Goal: Task Accomplishment & Management: Manage account settings

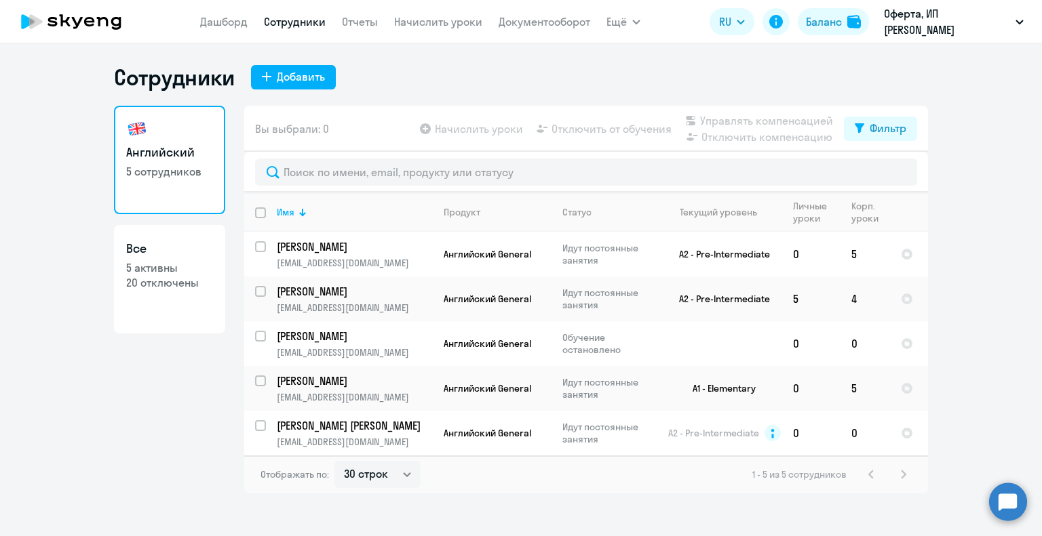
select select "30"
click at [821, 18] on div "Баланс" at bounding box center [824, 22] width 36 height 16
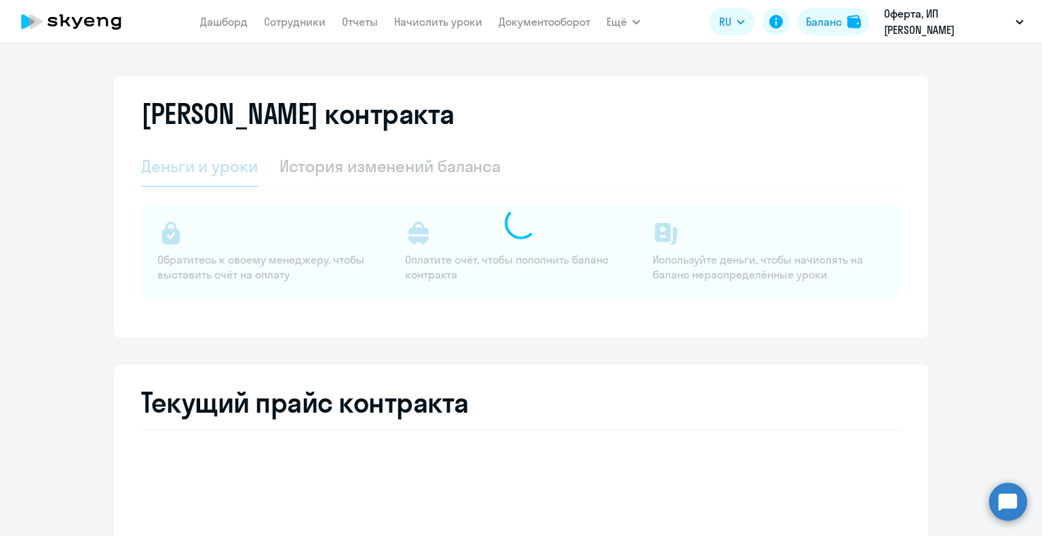
select select "english_adult_not_native_speaker"
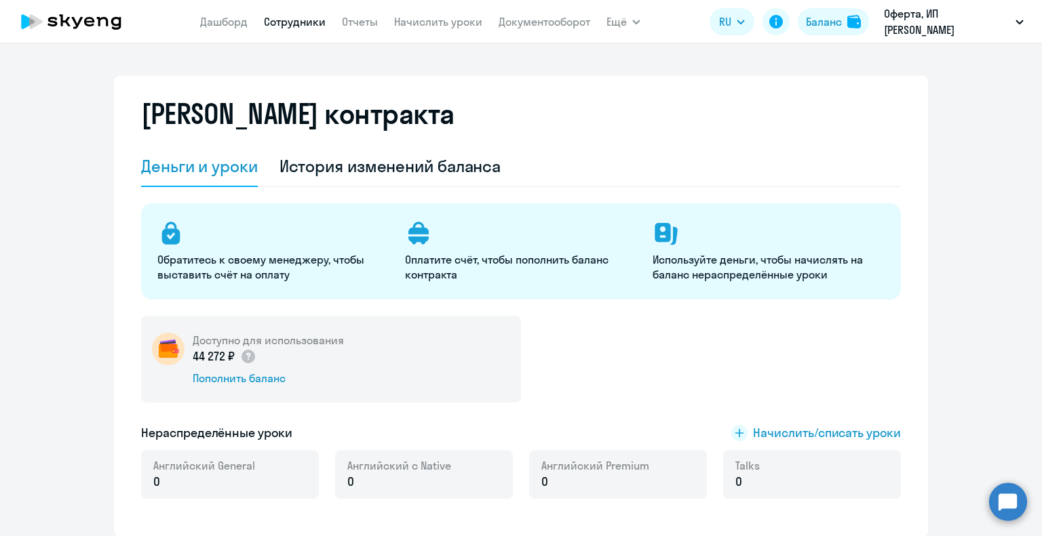
click at [293, 22] on link "Сотрудники" at bounding box center [295, 22] width 62 height 14
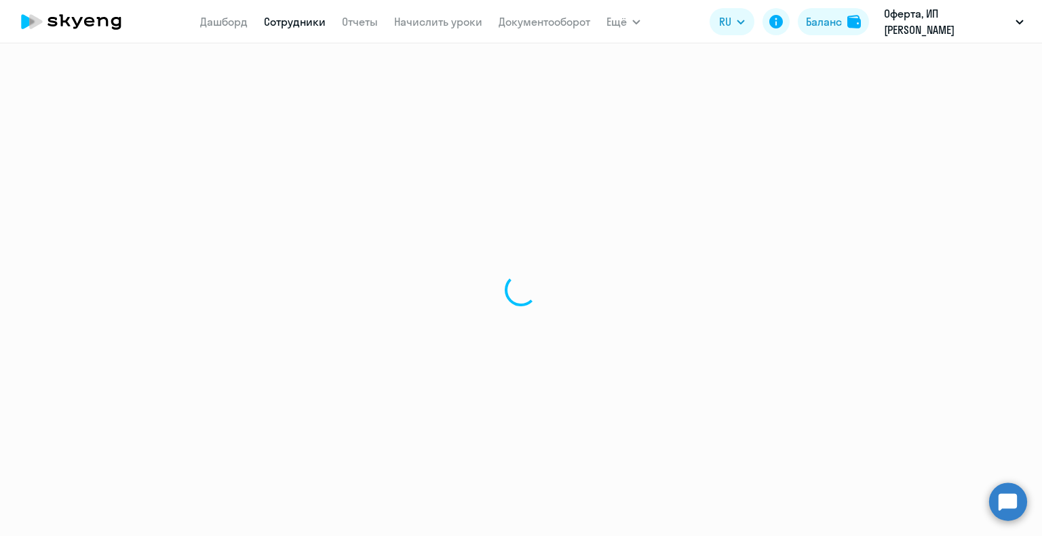
select select "30"
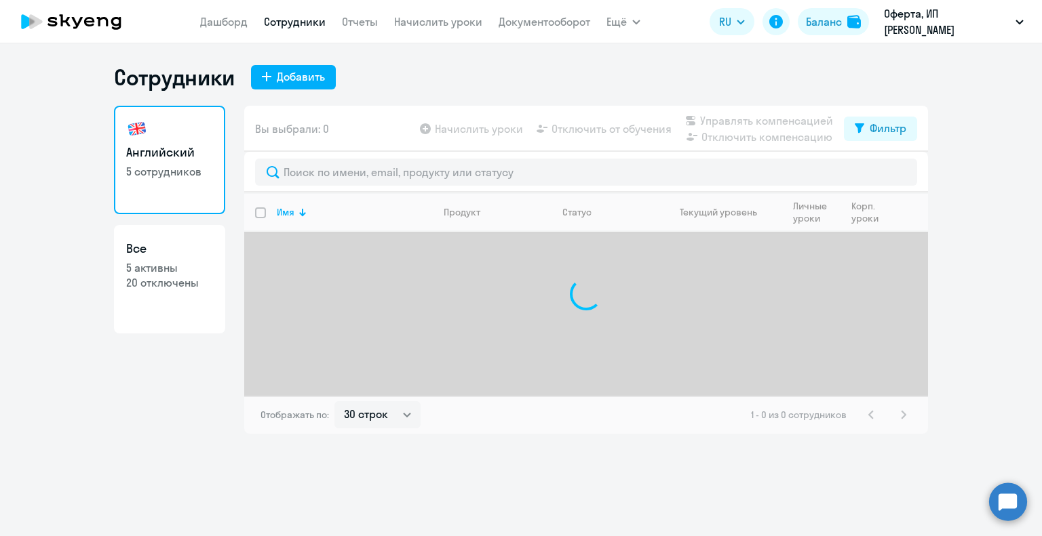
select select "30"
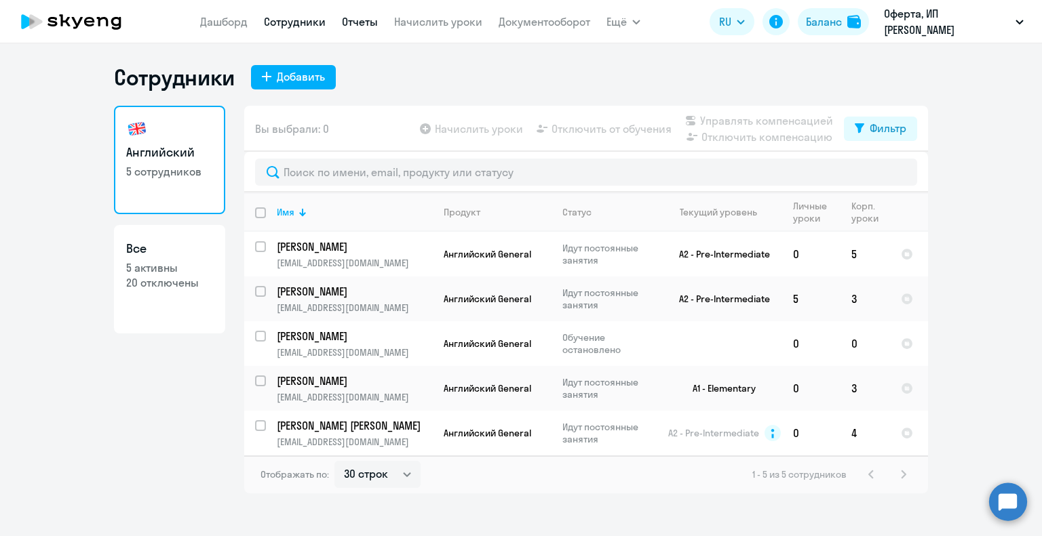
click at [365, 19] on link "Отчеты" at bounding box center [360, 22] width 36 height 14
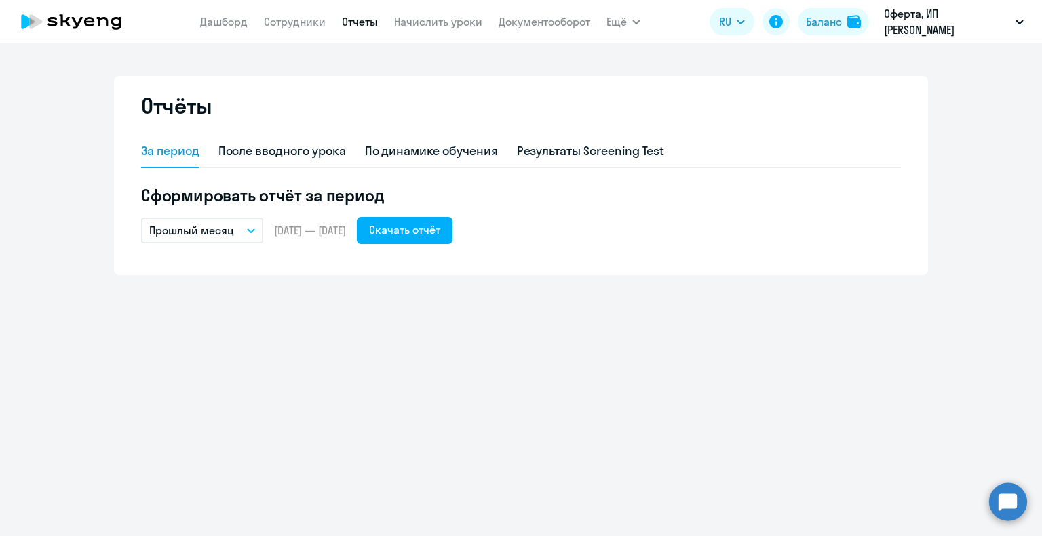
click at [255, 224] on button "Прошлый месяц" at bounding box center [202, 231] width 122 height 26
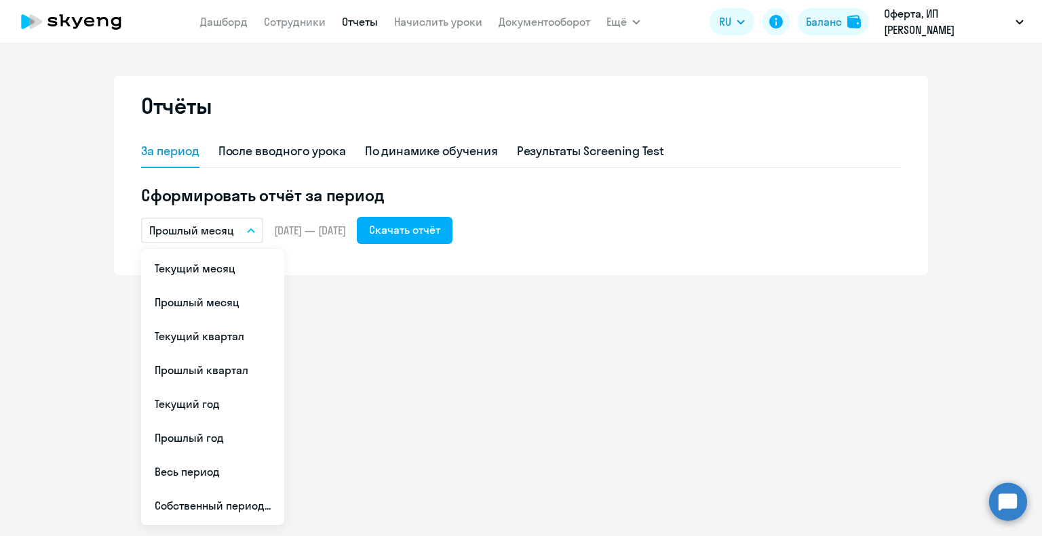
click at [191, 273] on li "Текущий месяц" at bounding box center [212, 269] width 143 height 34
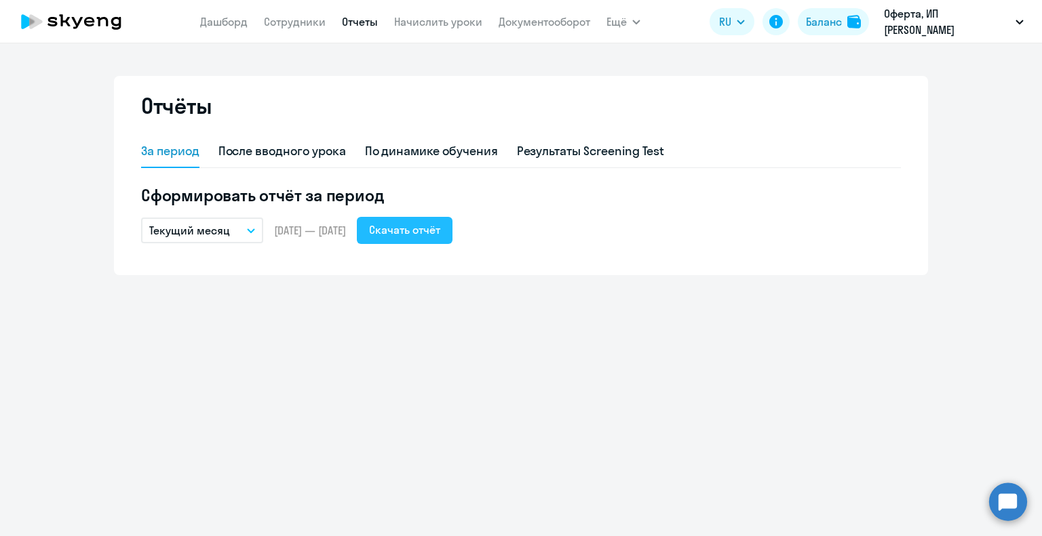
click at [424, 233] on div "Скачать отчёт" at bounding box center [404, 230] width 71 height 16
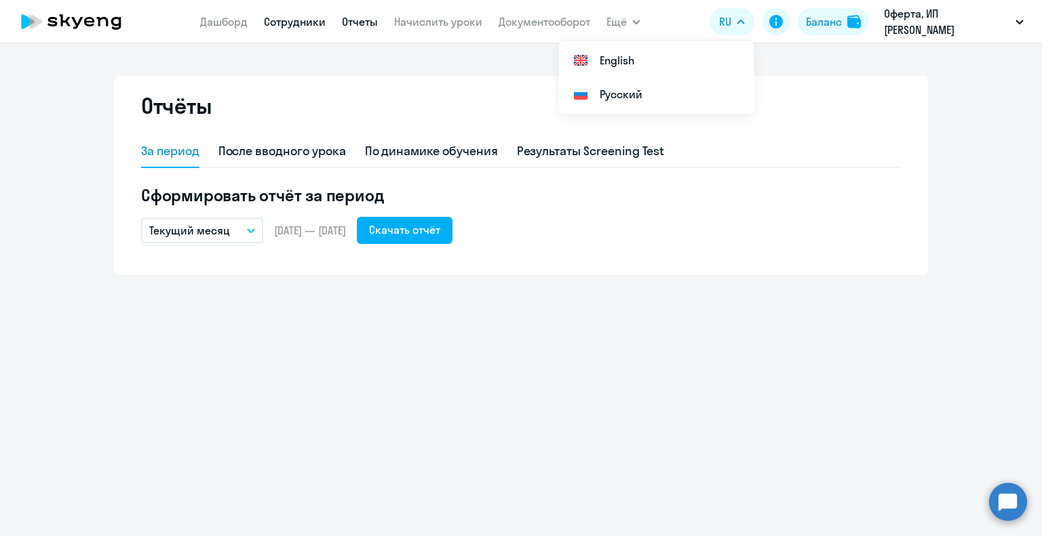
click at [307, 22] on link "Сотрудники" at bounding box center [295, 22] width 62 height 14
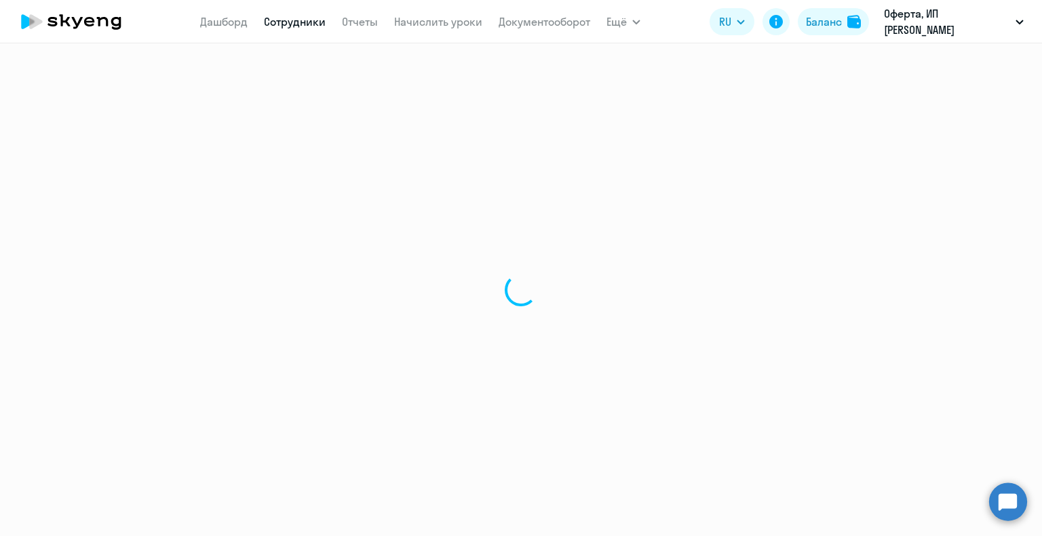
select select "30"
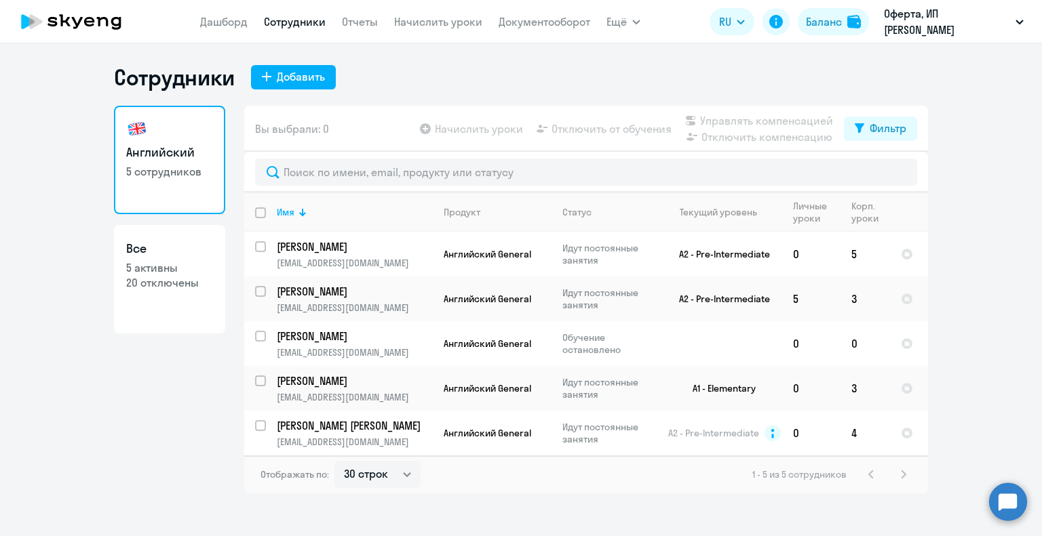
click at [431, 127] on app-table-action-button "Начислить уроки" at bounding box center [470, 129] width 106 height 16
click at [436, 128] on app-table-action-button "Начислить уроки" at bounding box center [470, 129] width 106 height 16
click at [259, 425] on input "select row 14796397" at bounding box center [268, 434] width 27 height 27
checkbox input "true"
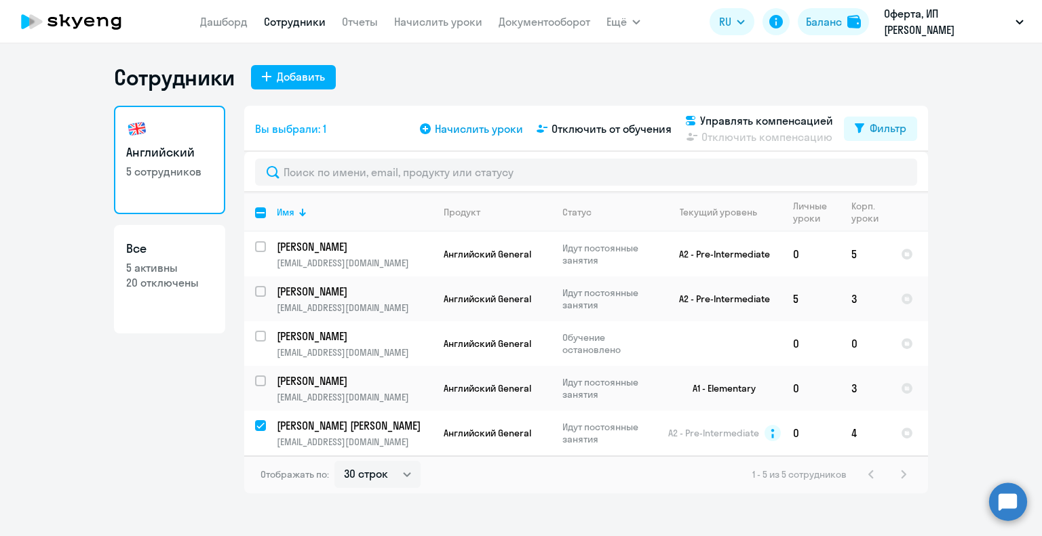
click at [440, 132] on span "Начислить уроки" at bounding box center [479, 129] width 88 height 16
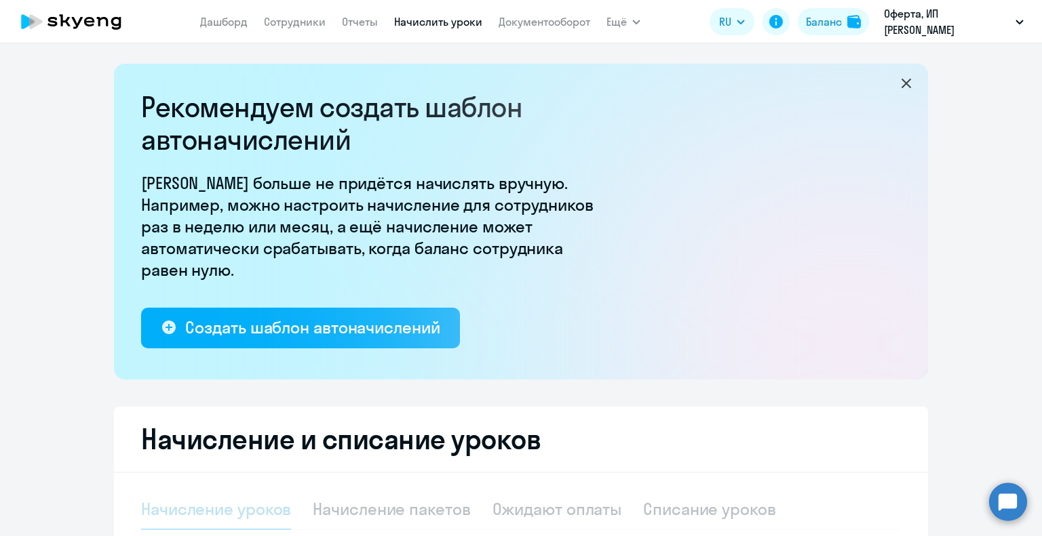
select select "10"
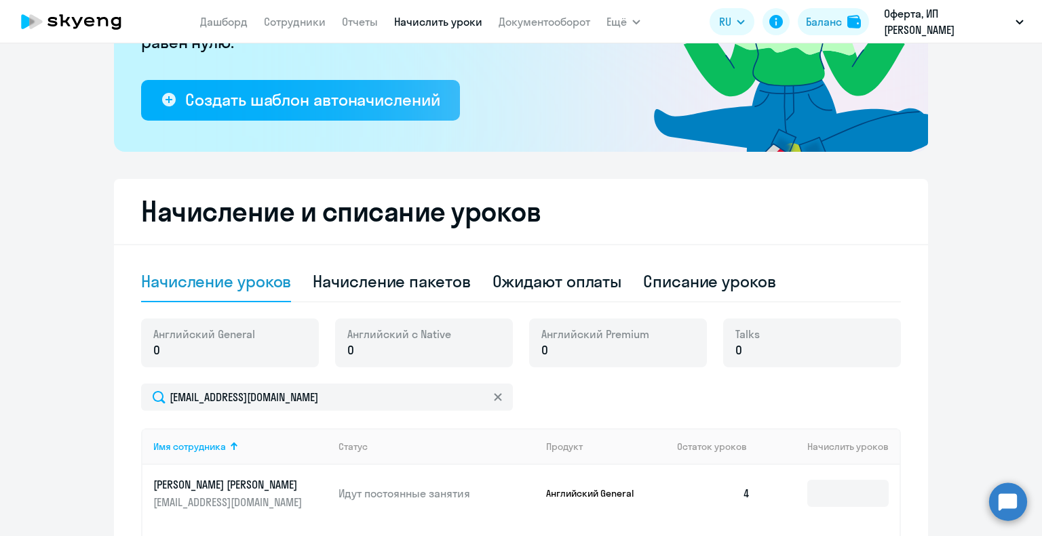
scroll to position [271, 0]
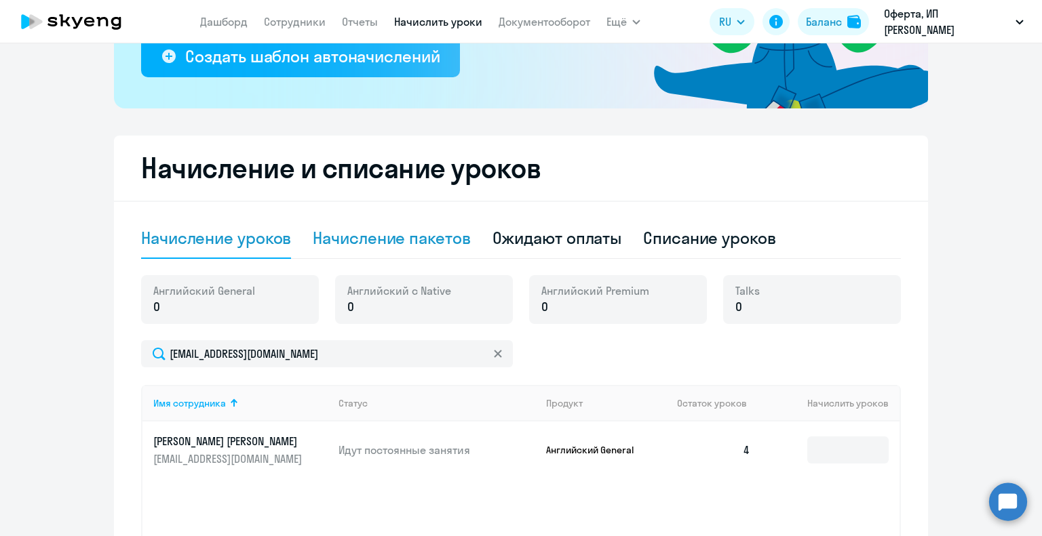
click at [434, 238] on div "Начисление пакетов" at bounding box center [391, 238] width 157 height 22
select select "10"
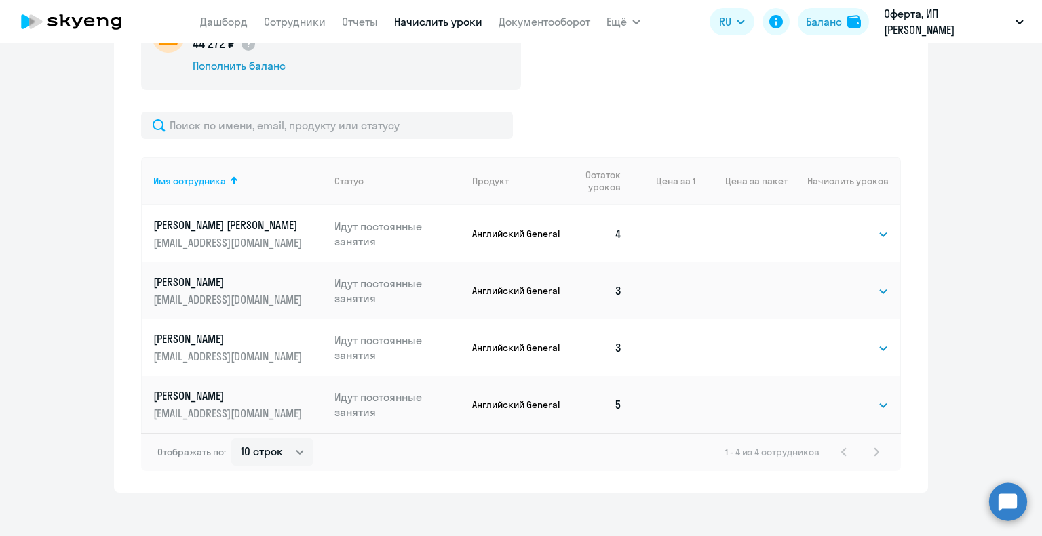
scroll to position [553, 0]
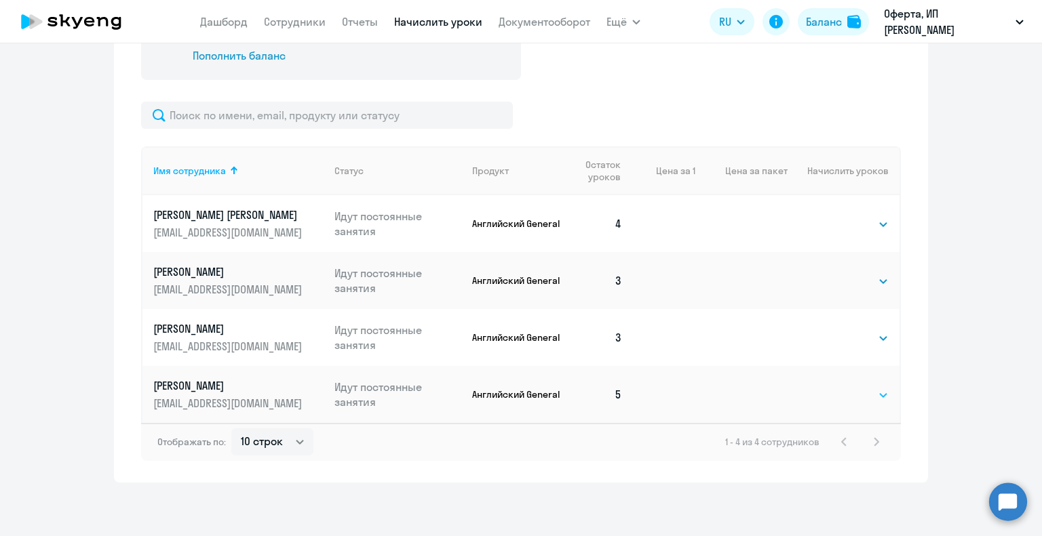
click at [851, 397] on select "Выбрать 4 8 16 32 64 96 128" at bounding box center [861, 395] width 56 height 16
select select "8"
click at [833, 387] on select "Выбрать 4 8 16 32 64 96 128" at bounding box center [861, 395] width 56 height 16
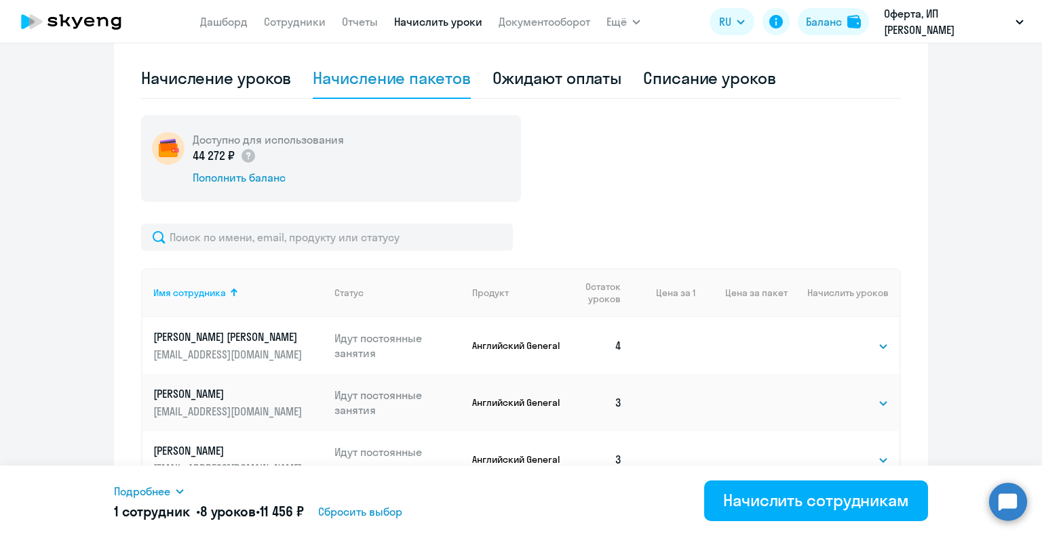
scroll to position [418, 0]
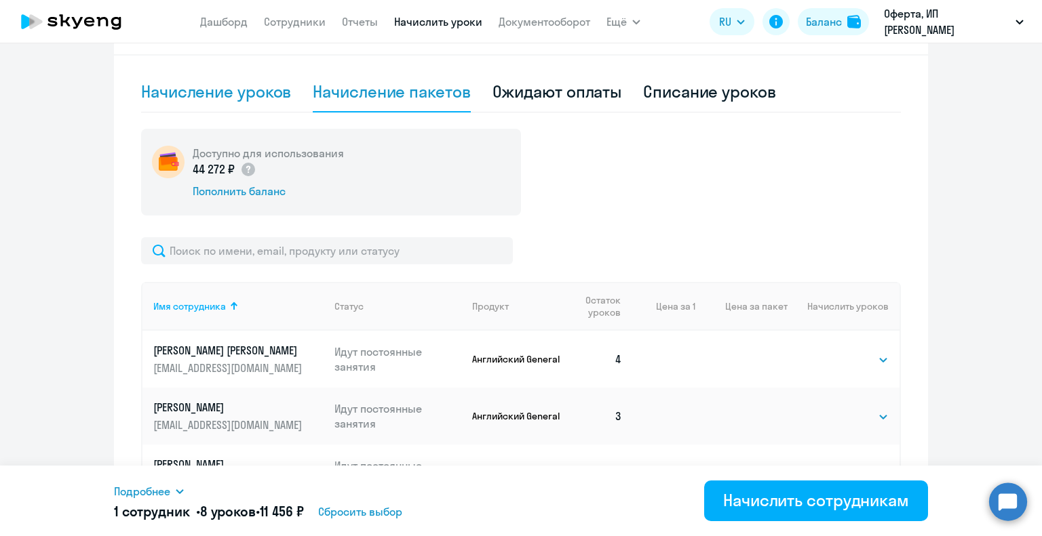
click at [256, 97] on div "Начисление уроков" at bounding box center [216, 92] width 150 height 22
select select "10"
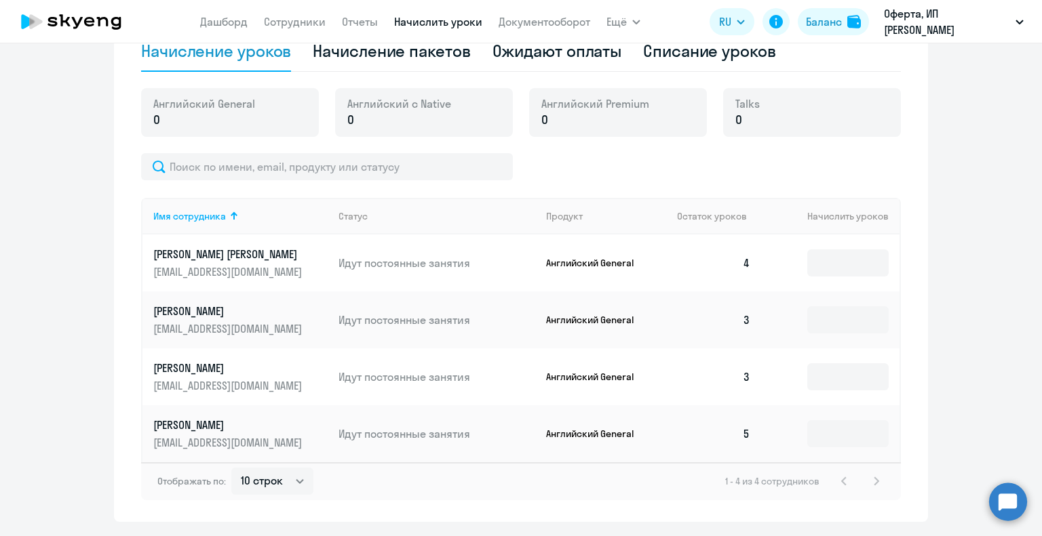
scroll to position [499, 0]
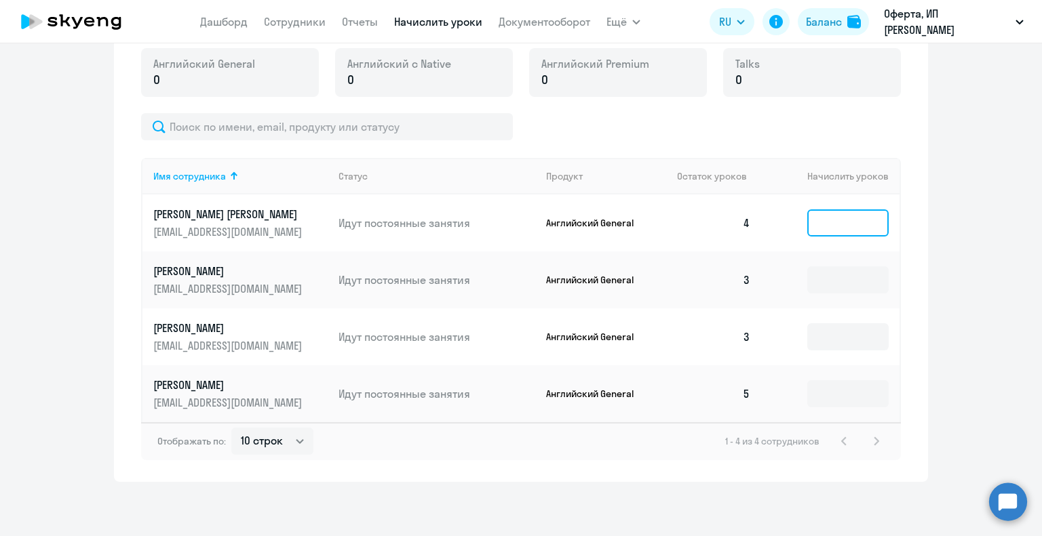
click at [847, 211] on input at bounding box center [847, 223] width 81 height 27
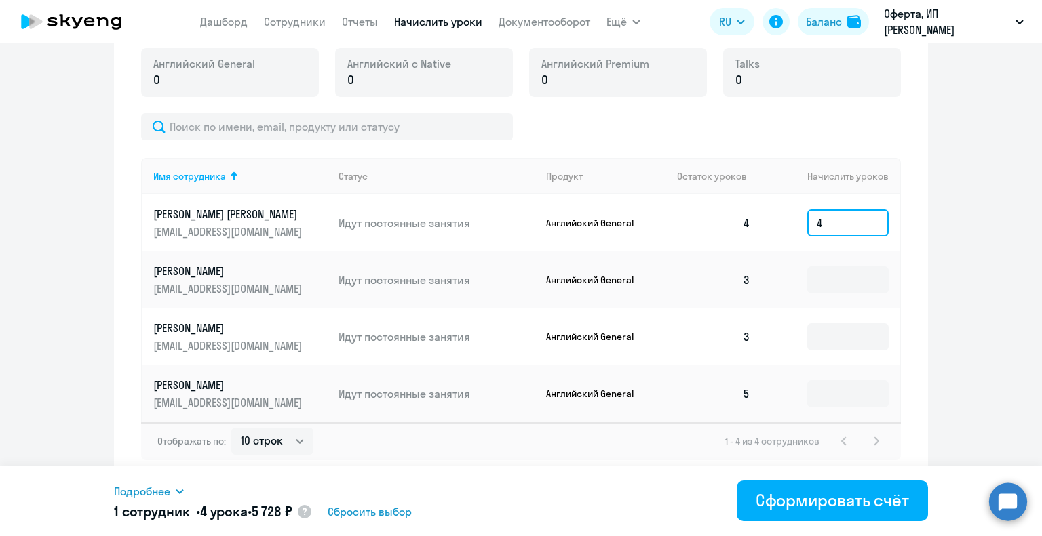
type input "4"
click at [983, 326] on ng-component "Рекомендуем создать шаблон автоначислений Уроки больше не придётся начислять вр…" at bounding box center [521, 23] width 1042 height 917
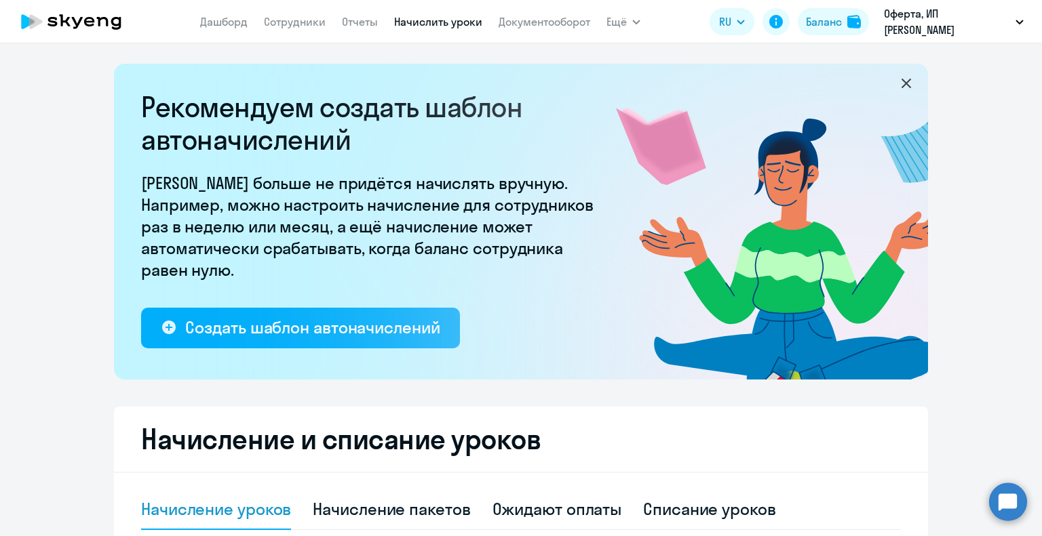
select select "10"
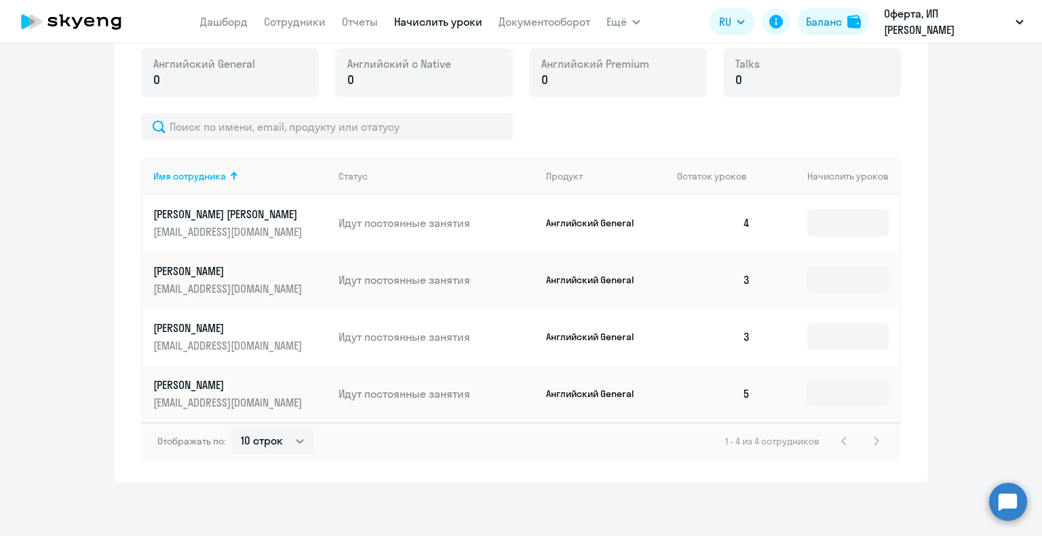
scroll to position [159, 0]
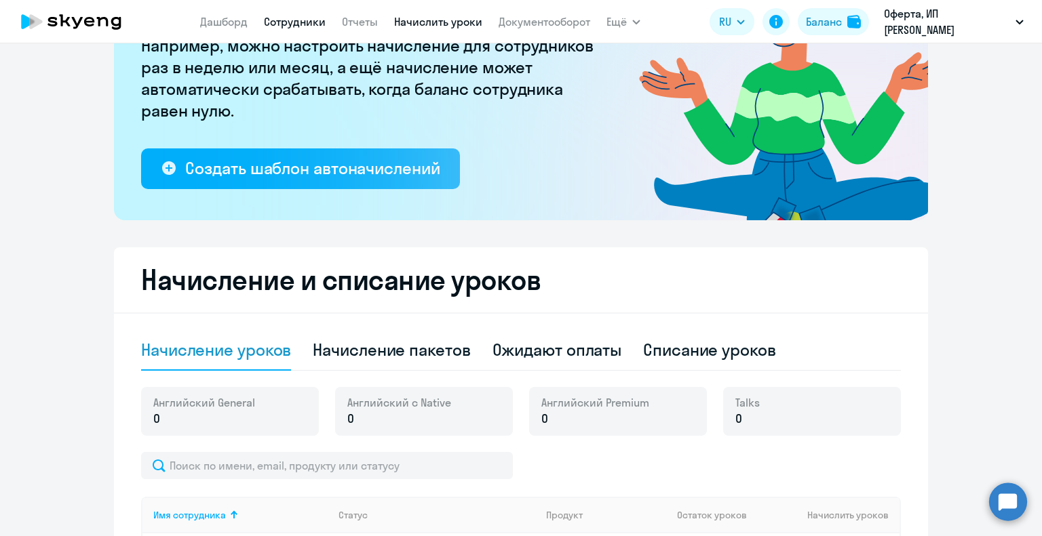
click at [296, 22] on link "Сотрудники" at bounding box center [295, 22] width 62 height 14
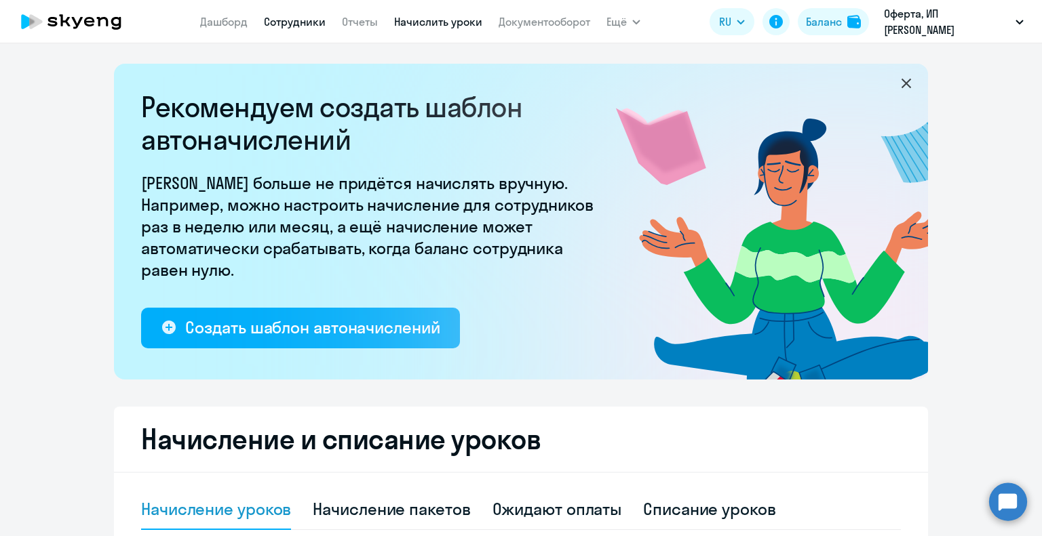
select select "30"
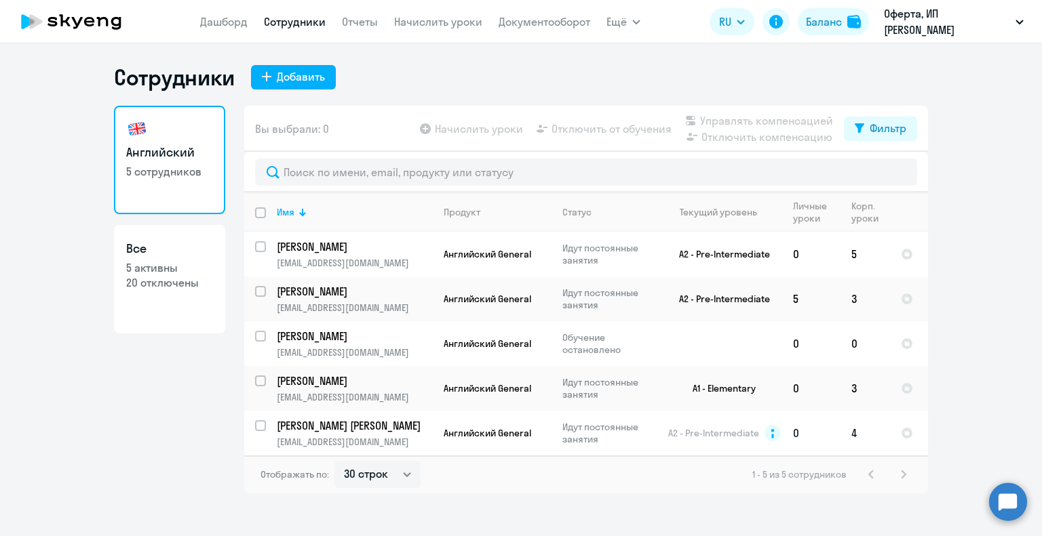
click at [258, 426] on input "select row 14796397" at bounding box center [268, 434] width 27 height 27
checkbox input "true"
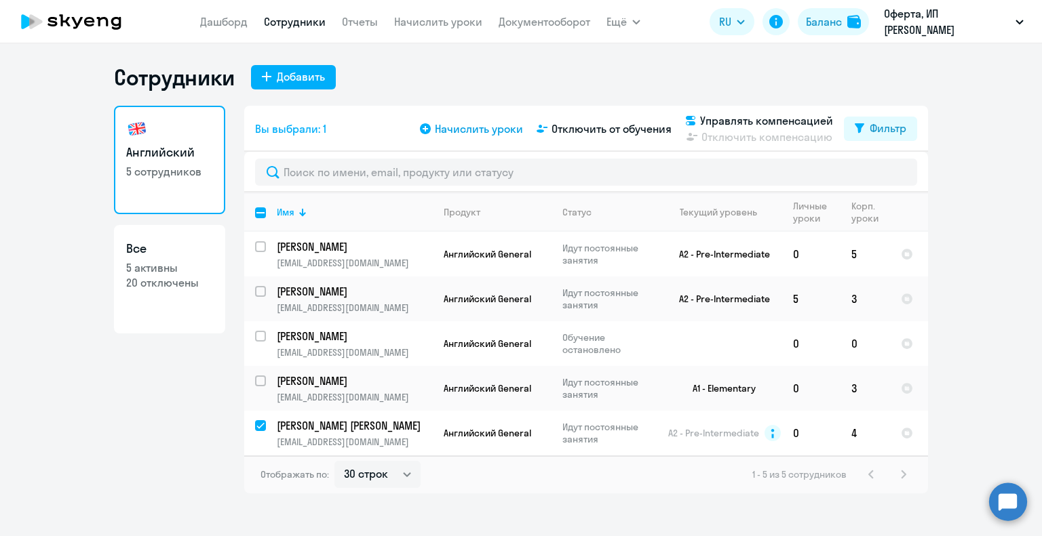
click at [431, 132] on icon at bounding box center [425, 128] width 11 height 11
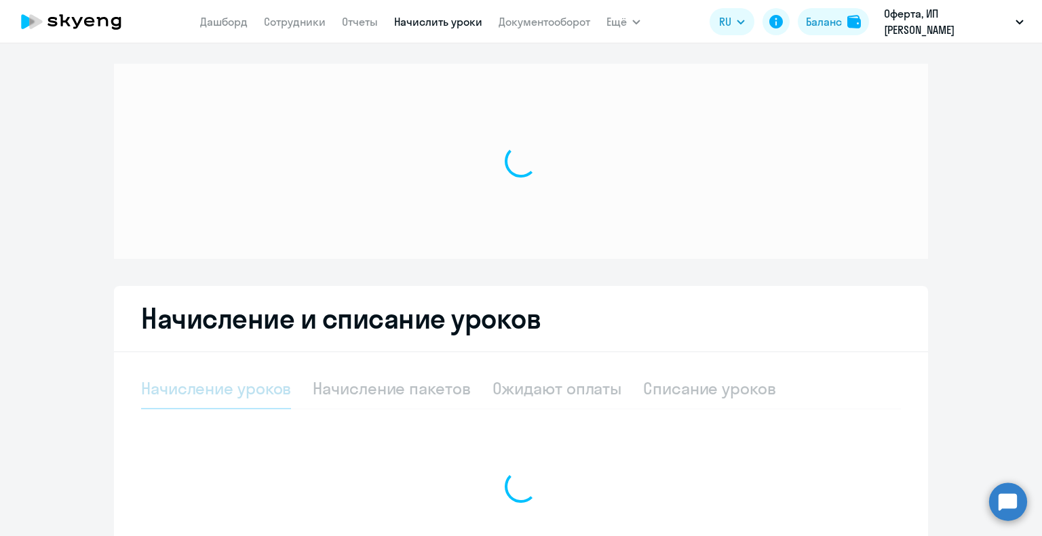
select select "10"
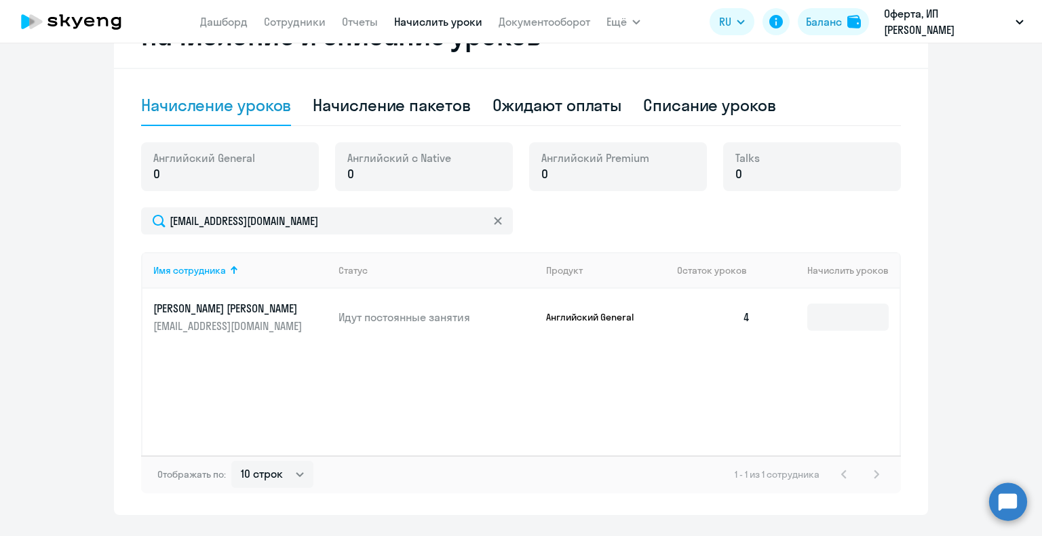
scroll to position [407, 0]
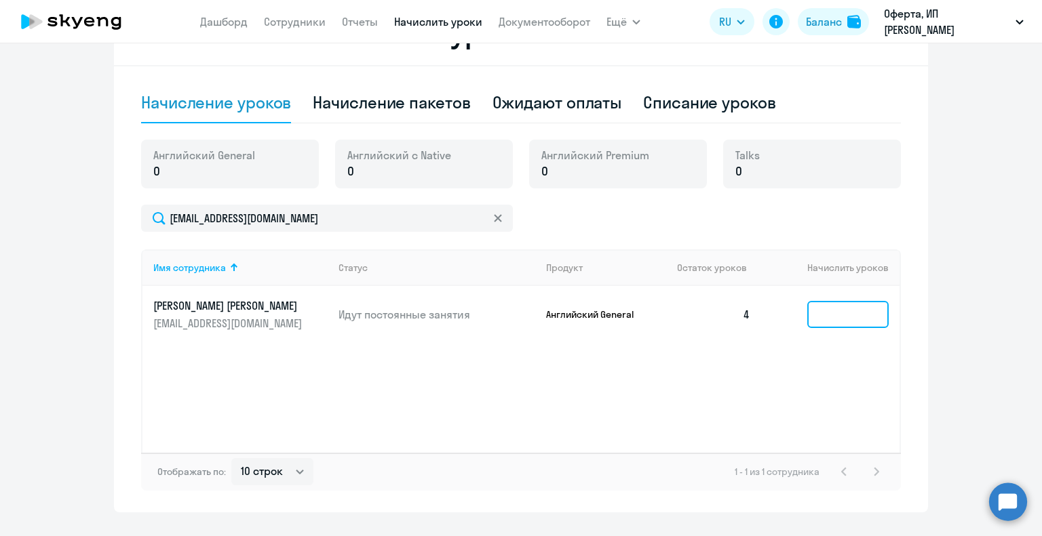
click at [836, 313] on input at bounding box center [847, 314] width 81 height 27
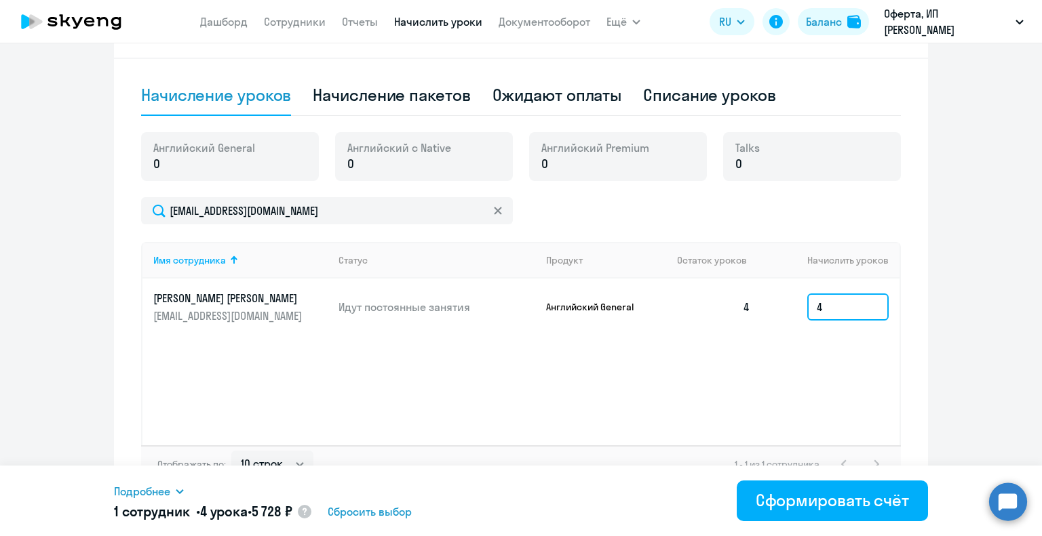
scroll to position [437, 0]
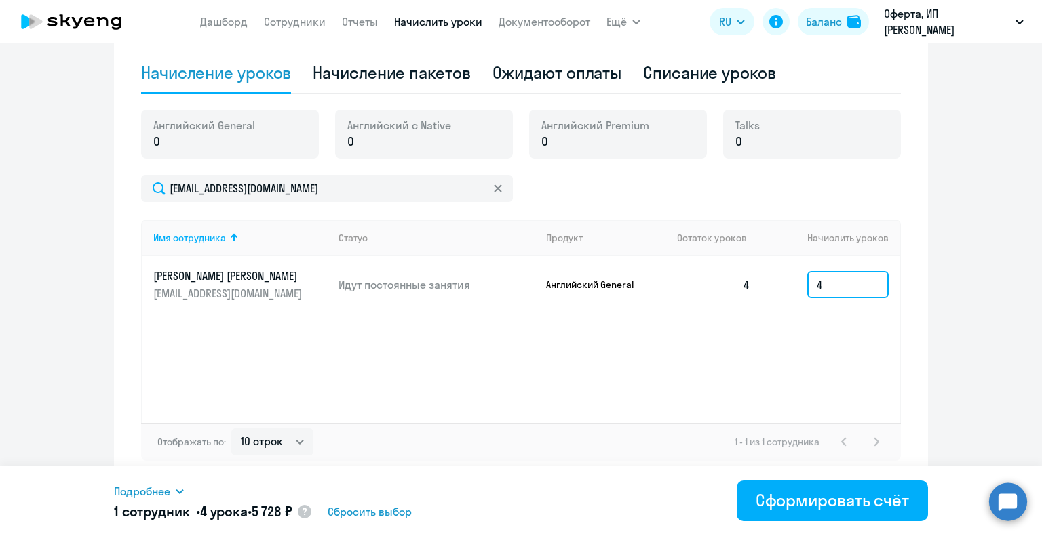
type input "4"
click at [180, 490] on icon at bounding box center [179, 491] width 11 height 11
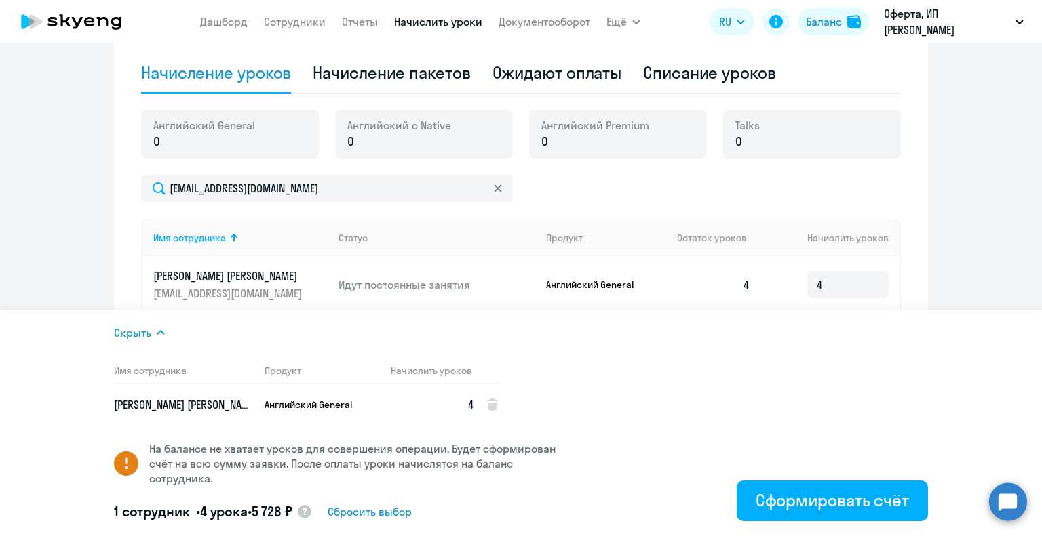
click at [81, 279] on ng-component "Рекомендуем создать шаблон автоначислений Уроки больше не придётся начислять вр…" at bounding box center [521, 55] width 1042 height 856
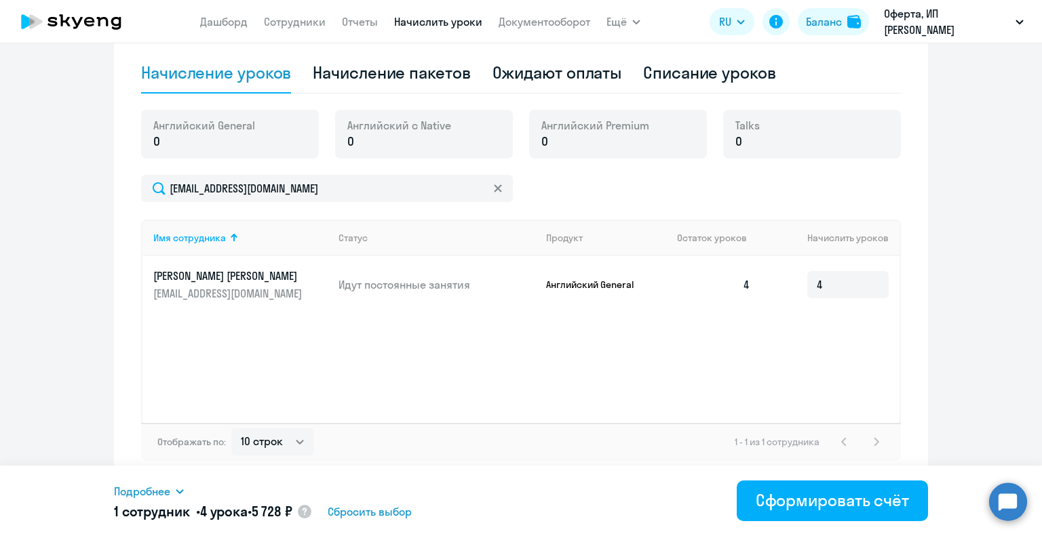
click at [1020, 235] on ng-component "Рекомендуем создать шаблон автоначислений Уроки больше не придётся начислять вр…" at bounding box center [521, 55] width 1042 height 856
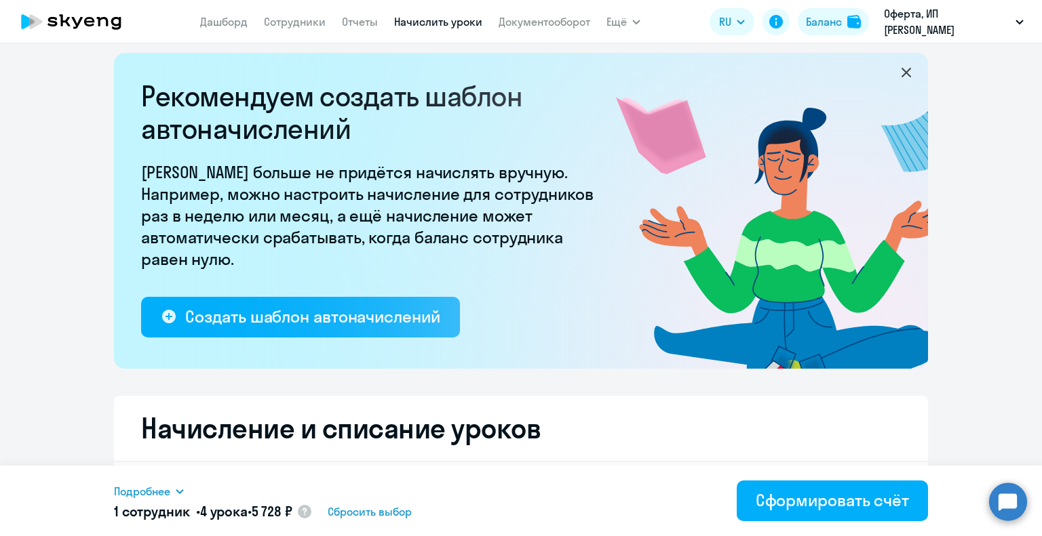
scroll to position [0, 0]
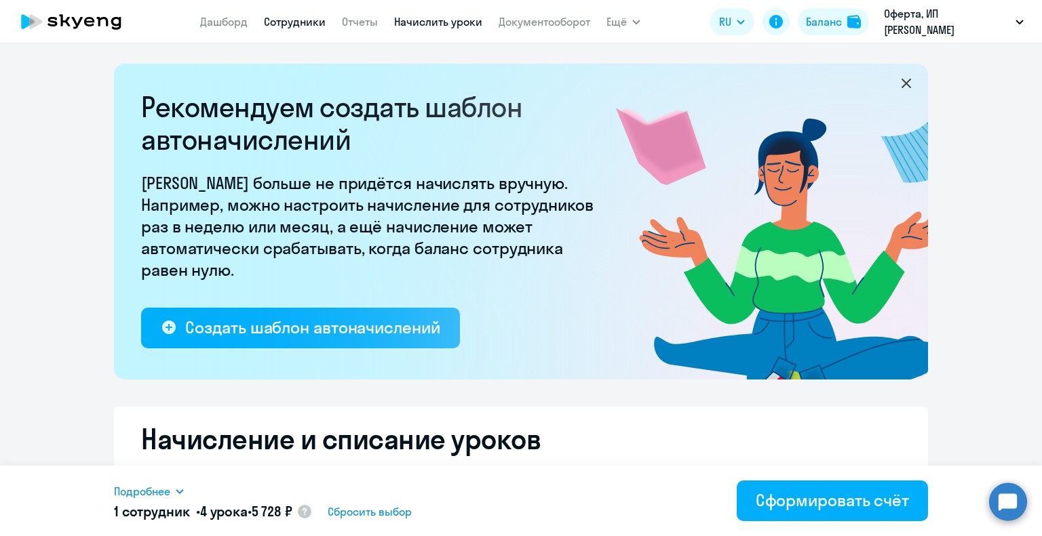
click at [305, 22] on link "Сотрудники" at bounding box center [295, 22] width 62 height 14
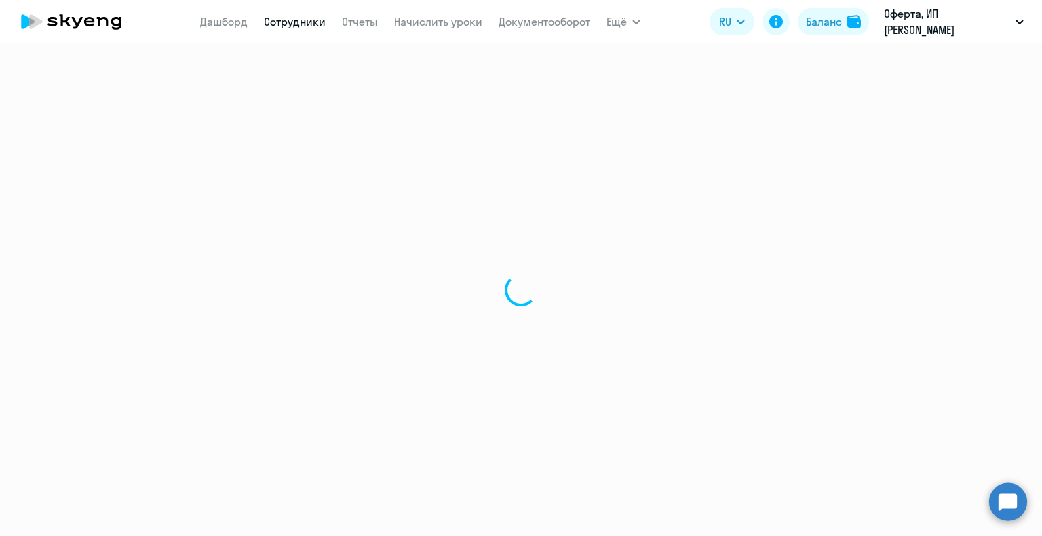
select select "30"
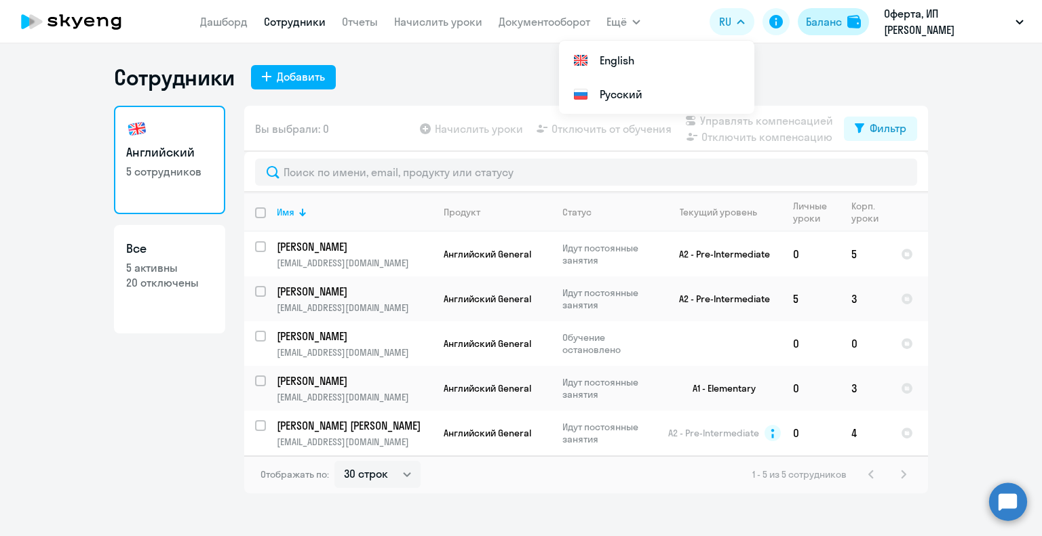
click at [827, 24] on div "Баланс" at bounding box center [824, 22] width 36 height 16
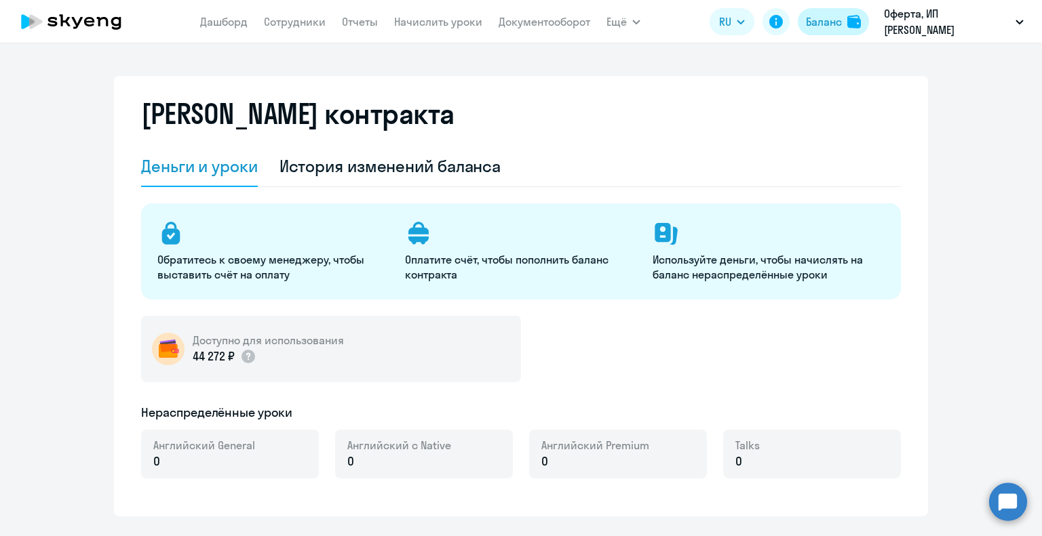
select select "english_adult_not_native_speaker"
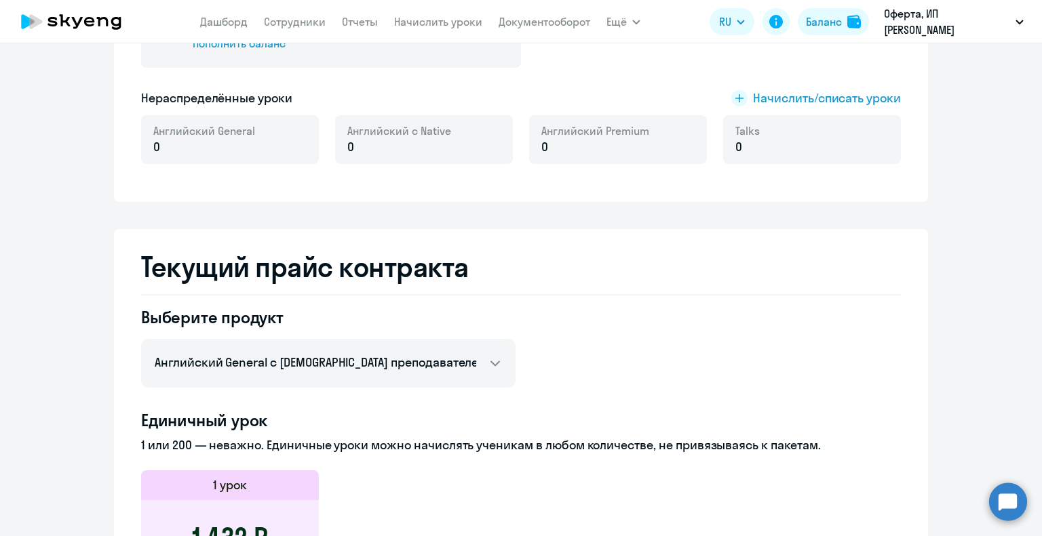
scroll to position [313, 0]
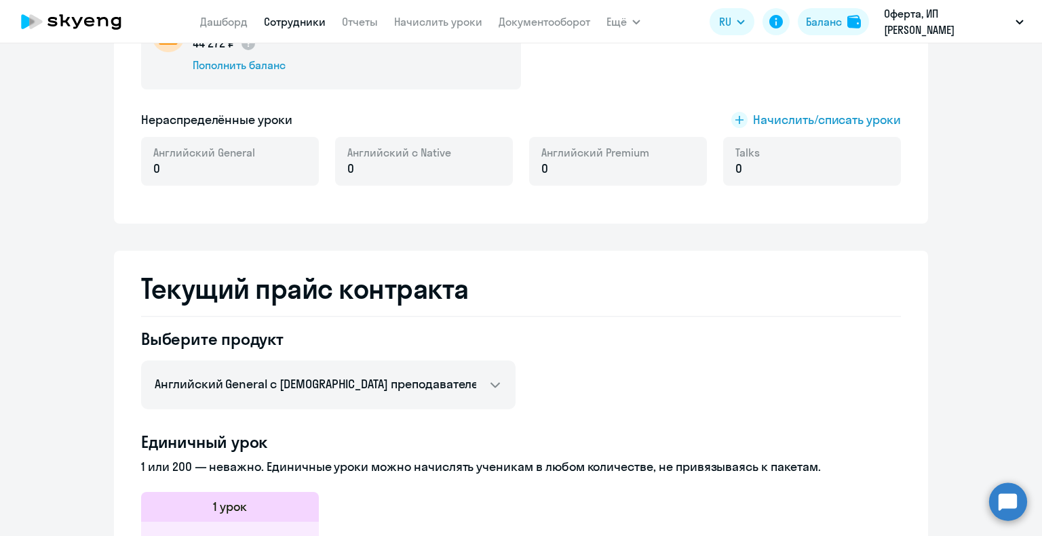
click at [292, 22] on link "Сотрудники" at bounding box center [295, 22] width 62 height 14
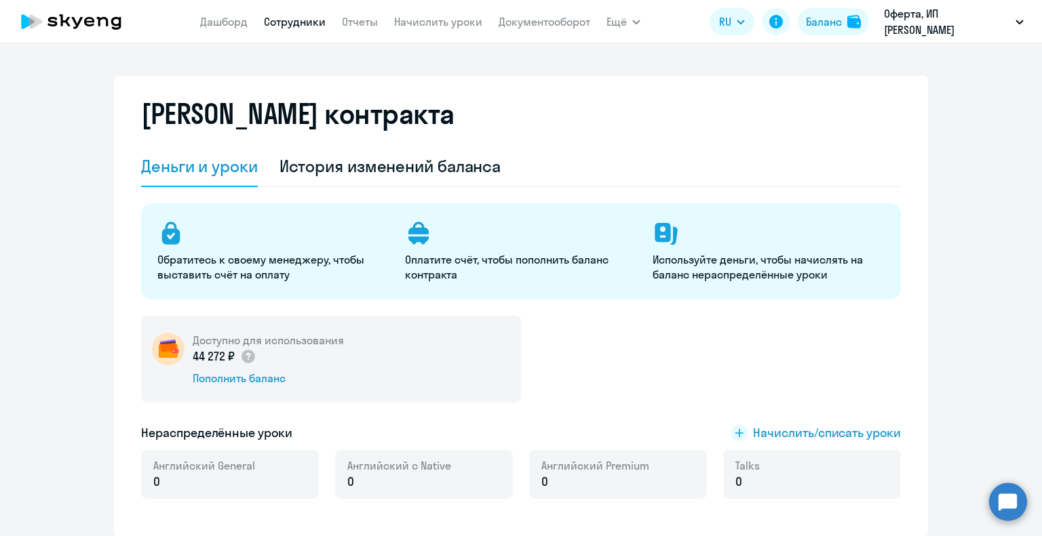
select select "30"
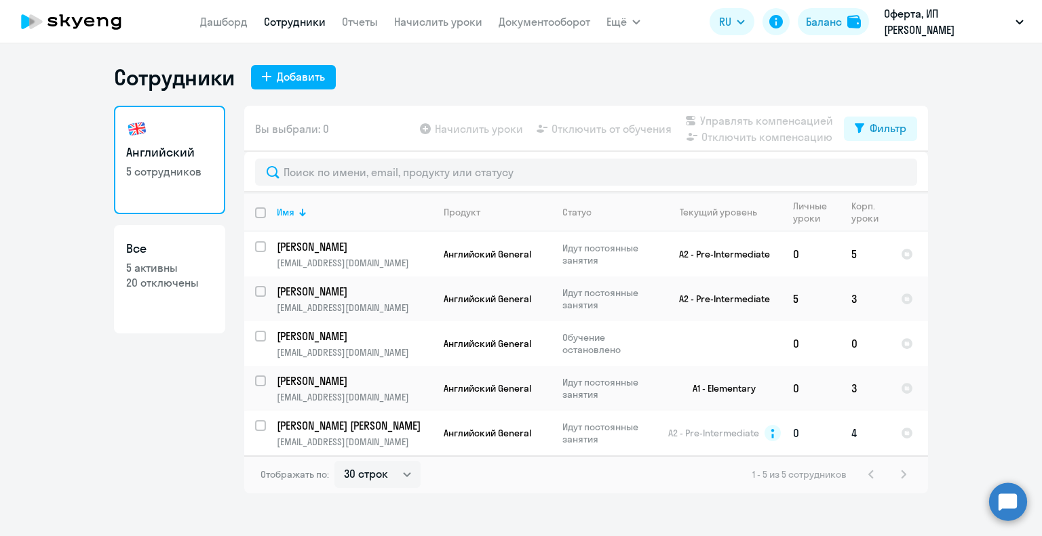
click at [261, 423] on input "select row 14796397" at bounding box center [268, 434] width 27 height 27
checkbox input "true"
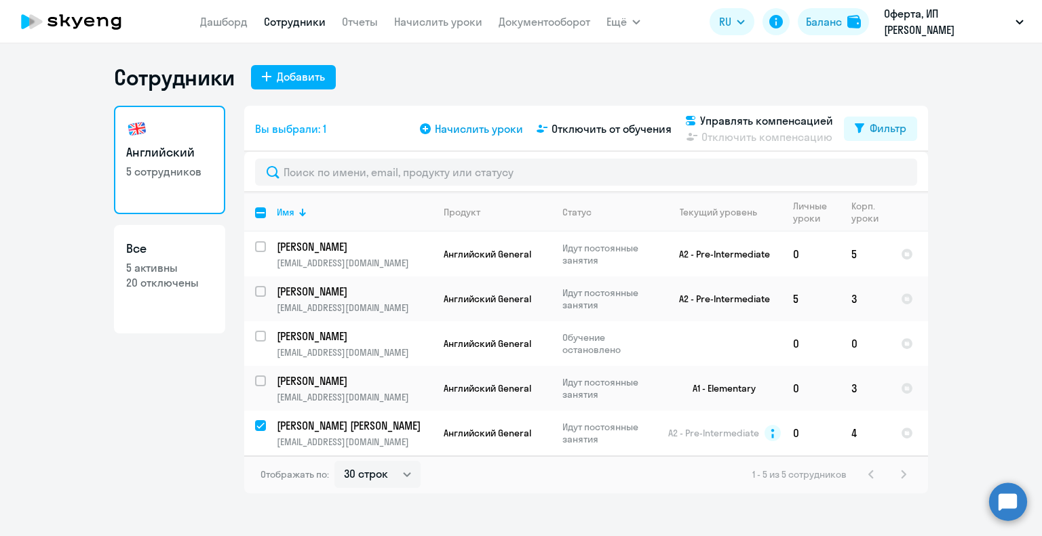
click at [482, 124] on span "Начислить уроки" at bounding box center [479, 129] width 88 height 16
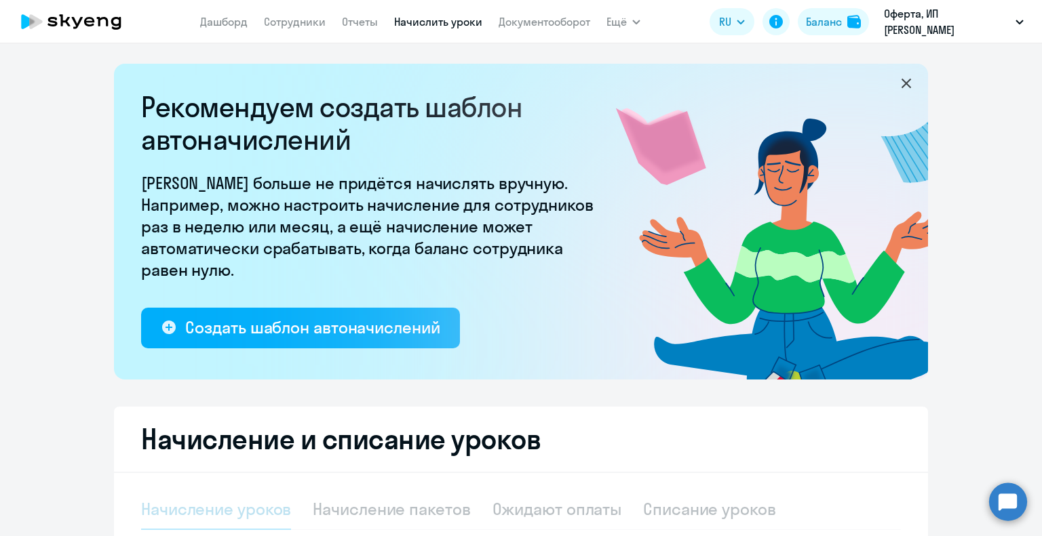
select select "10"
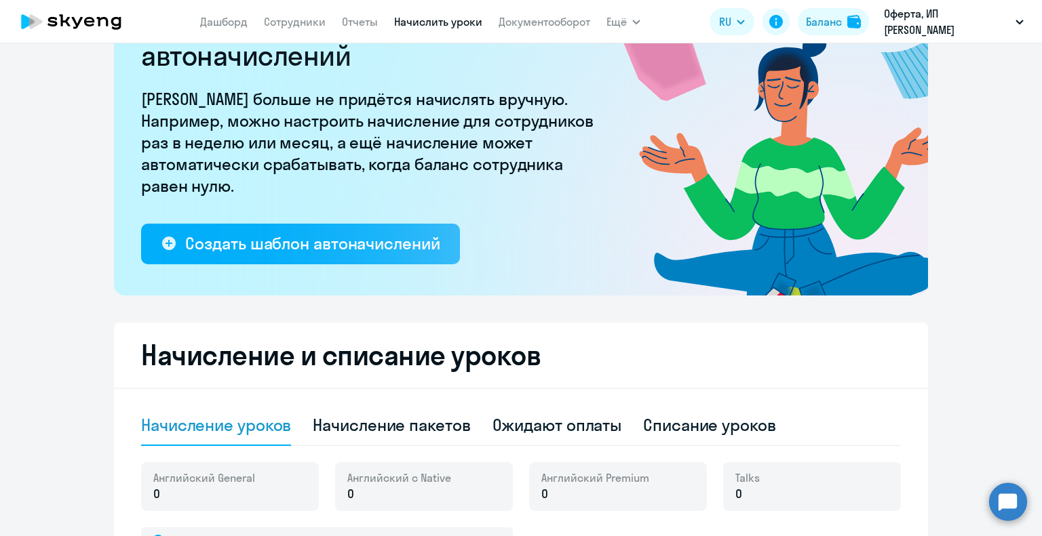
scroll to position [203, 0]
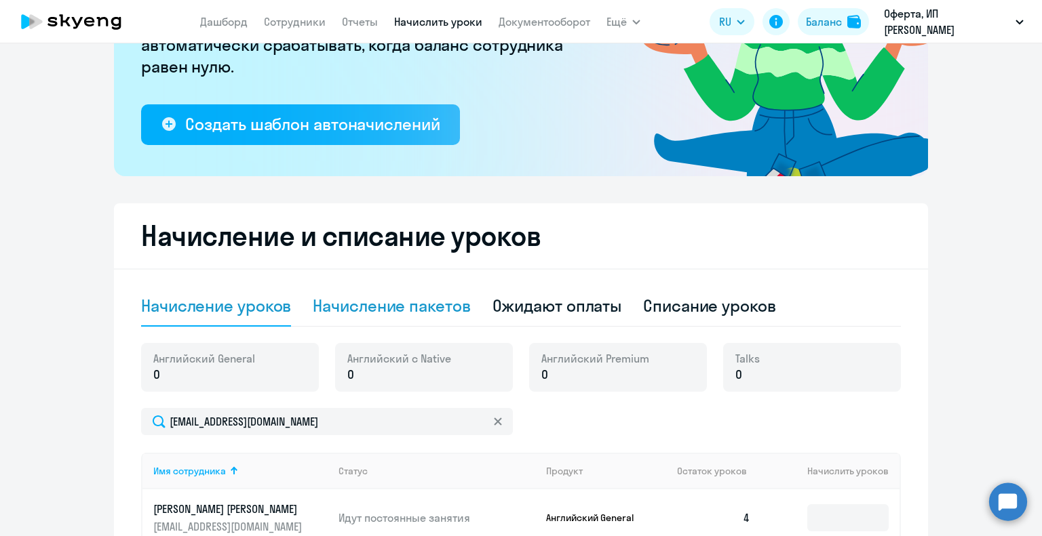
click at [386, 311] on div "Начисление пакетов" at bounding box center [391, 306] width 157 height 22
select select "10"
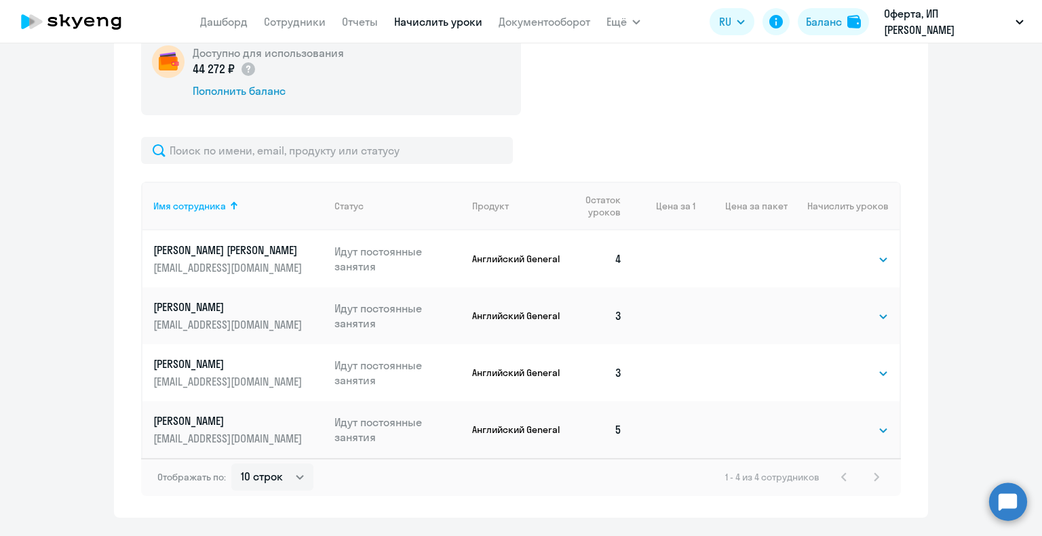
scroll to position [553, 0]
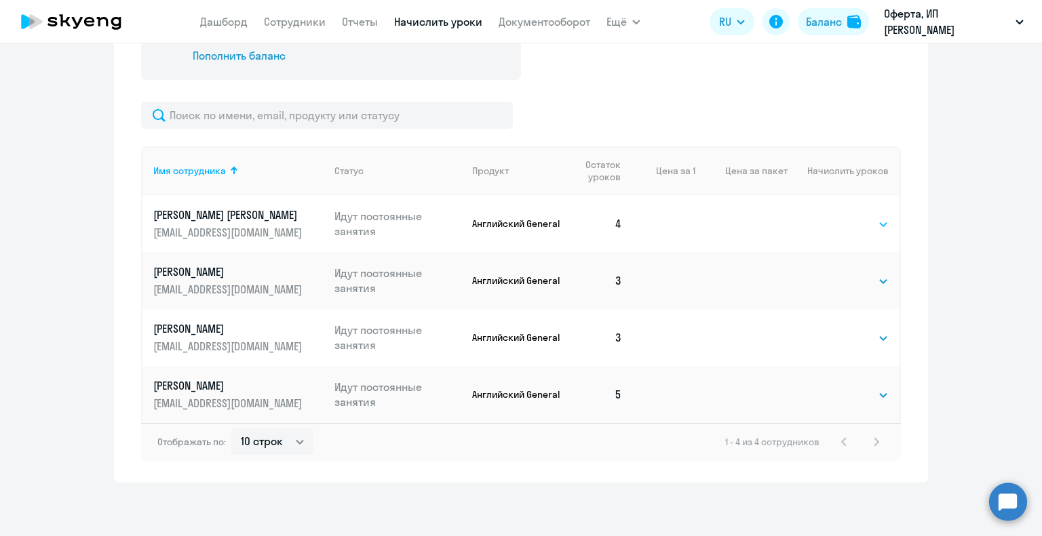
click at [880, 219] on select "Выбрать 4 8 16 32 64 96 128" at bounding box center [861, 224] width 56 height 16
select select "4"
click at [833, 216] on select "Выбрать 4 8 16 32 64 96 128" at bounding box center [861, 224] width 56 height 16
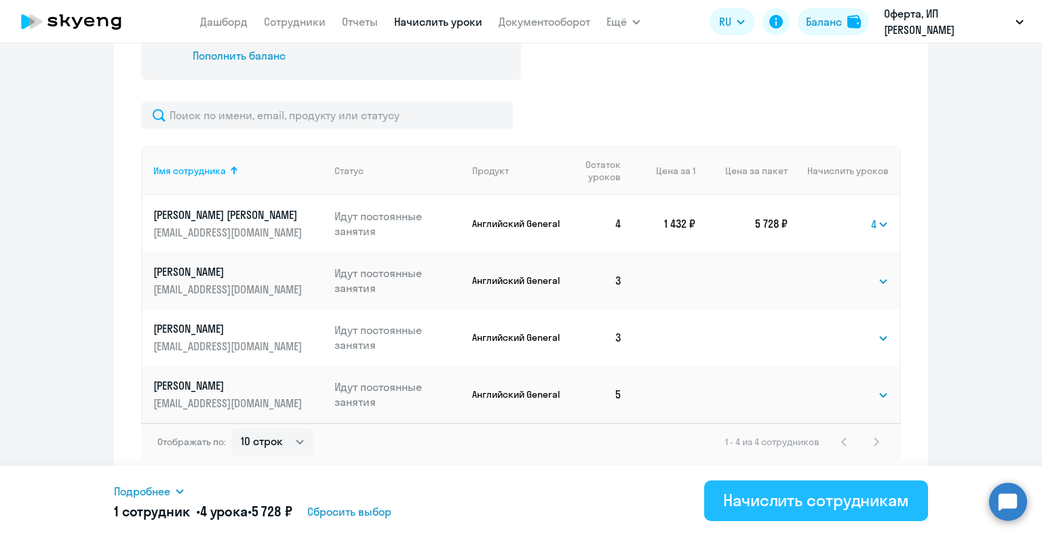
click at [743, 509] on div "Начислить сотрудникам" at bounding box center [816, 501] width 186 height 22
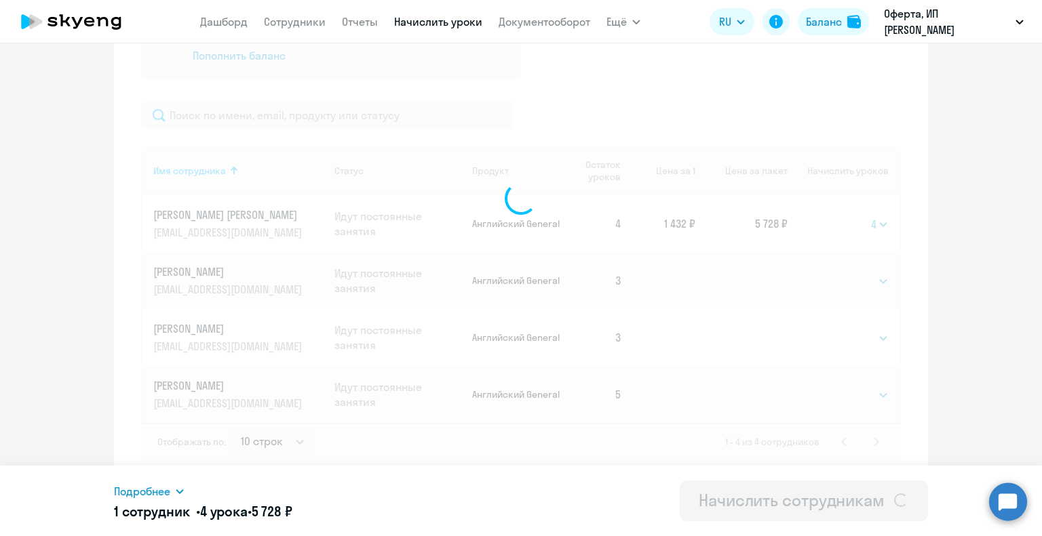
select select
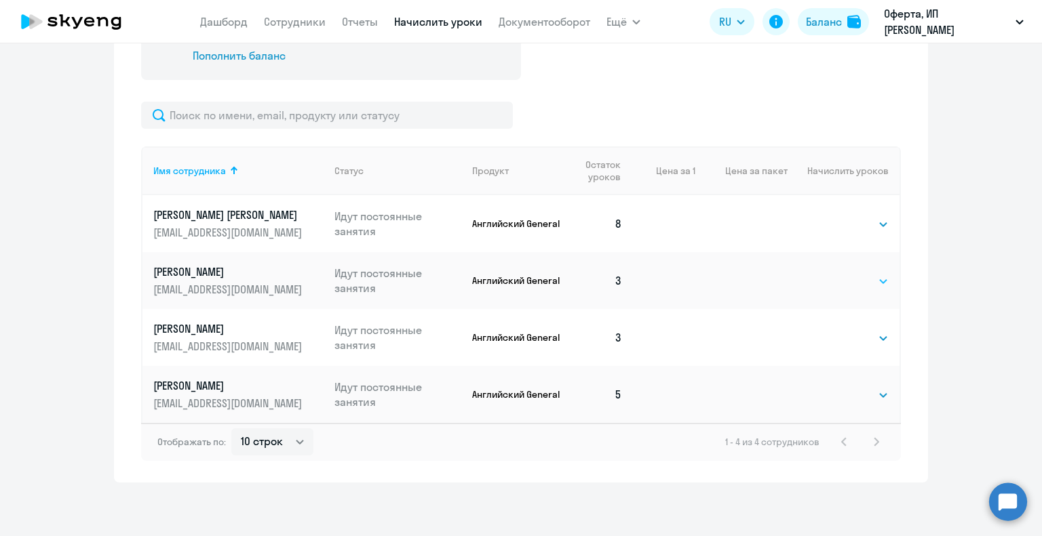
click at [874, 282] on select "Выбрать 4 8 16 32 64 96 128" at bounding box center [861, 281] width 56 height 16
select select "8"
click at [833, 273] on select "Выбрать 4 8 16 32 64 96 128" at bounding box center [861, 281] width 56 height 16
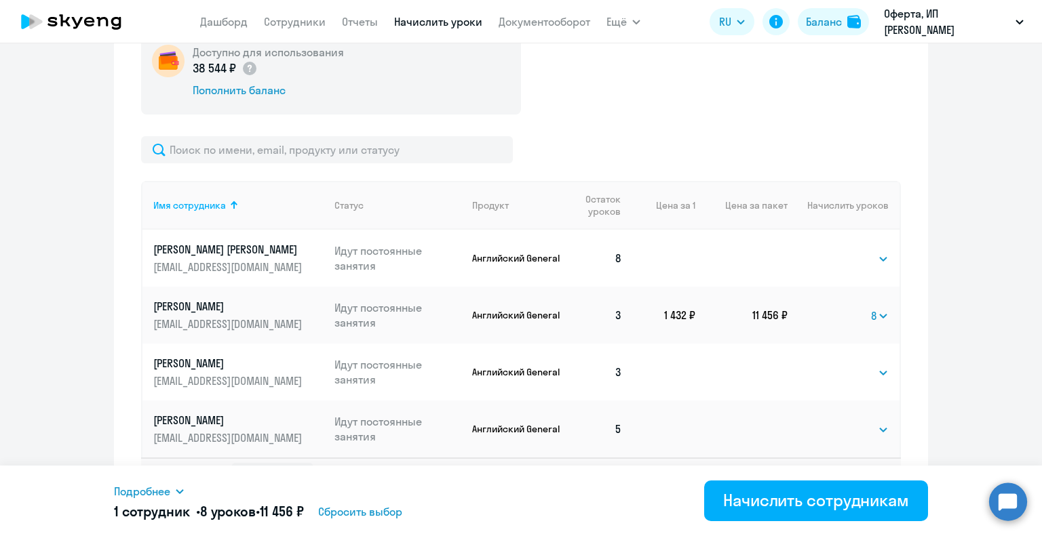
scroll to position [486, 0]
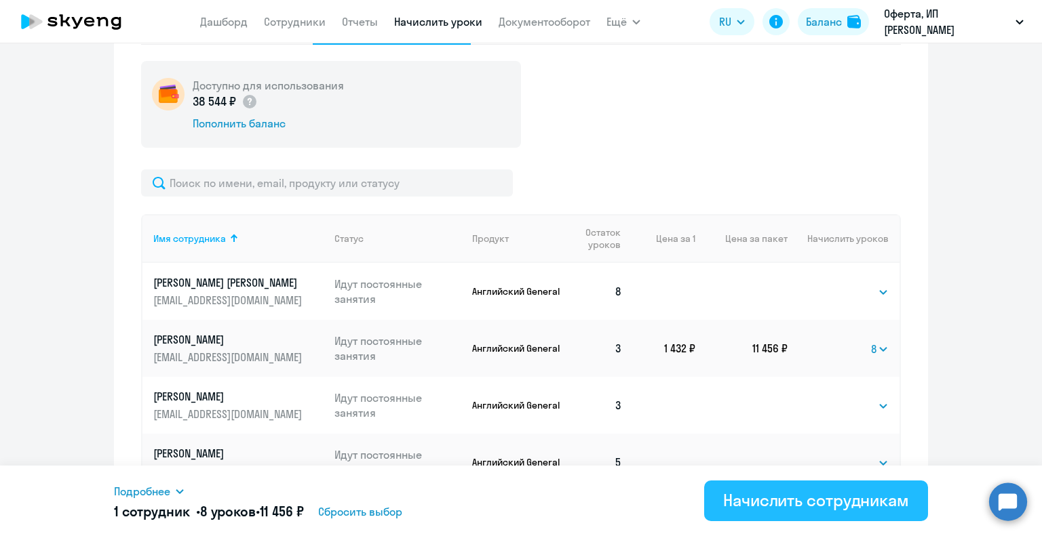
click at [735, 503] on div "Начислить сотрудникам" at bounding box center [816, 501] width 186 height 22
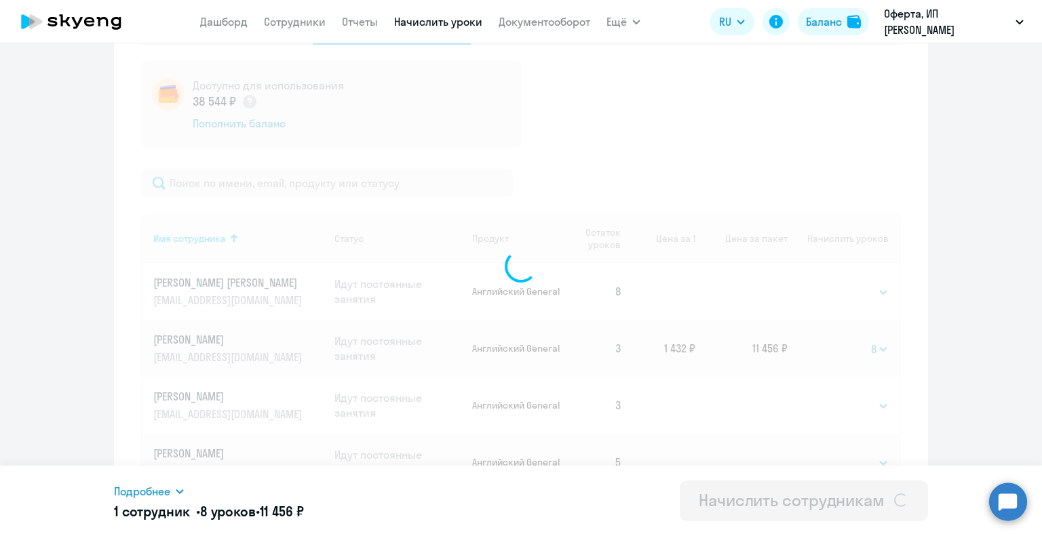
select select
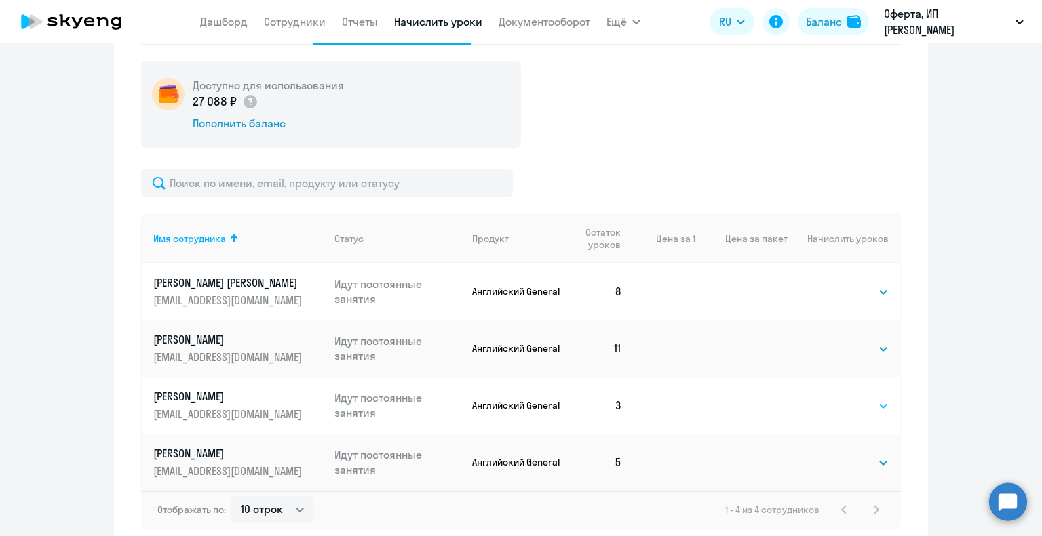
click at [874, 405] on select "Выбрать 4 8 16 32 64 96 128" at bounding box center [861, 406] width 56 height 16
select select "8"
click at [833, 398] on select "Выбрать 4 8 16 32 64 96 128" at bounding box center [861, 406] width 56 height 16
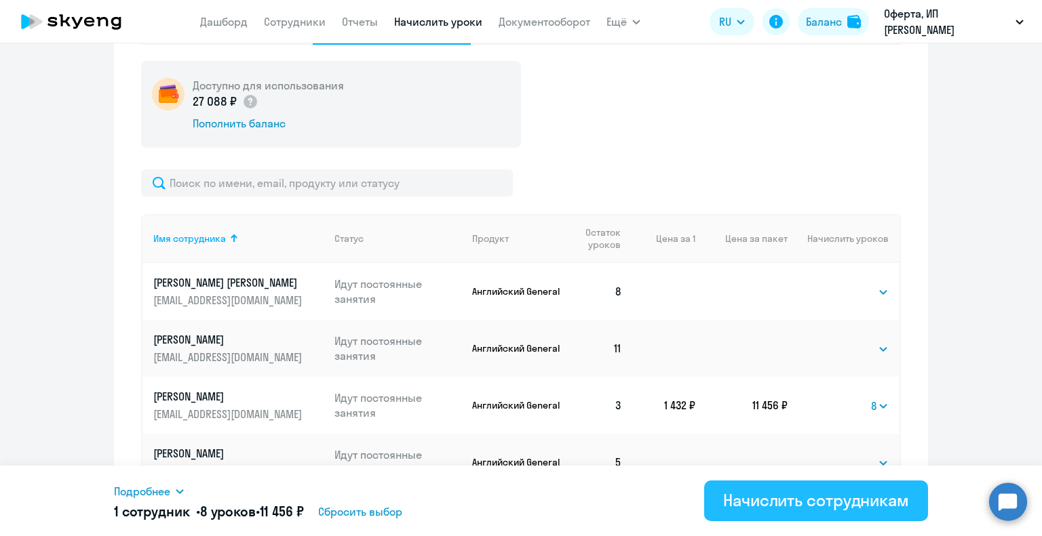
click at [760, 509] on div "Начислить сотрудникам" at bounding box center [816, 501] width 186 height 22
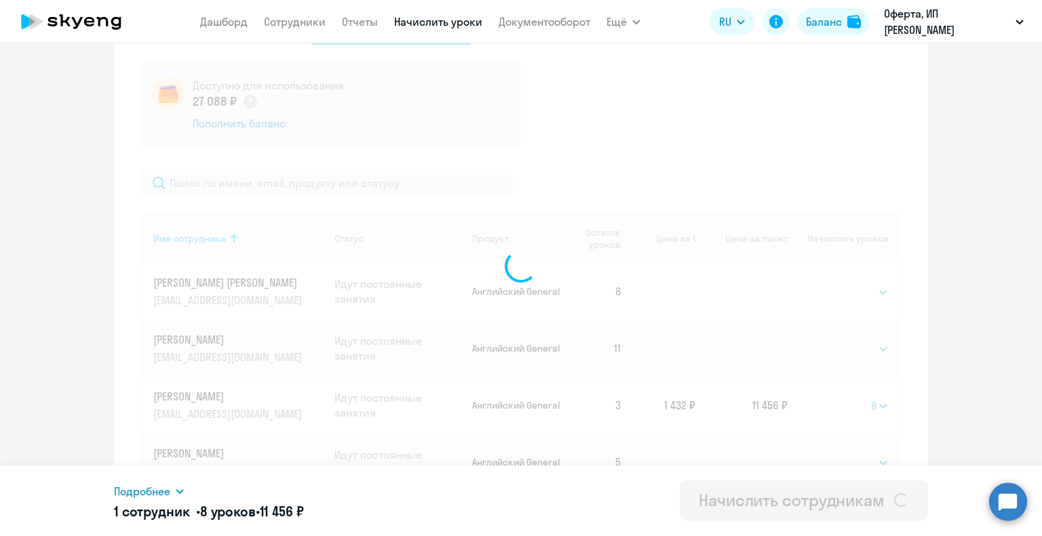
select select
